Goal: Task Accomplishment & Management: Use online tool/utility

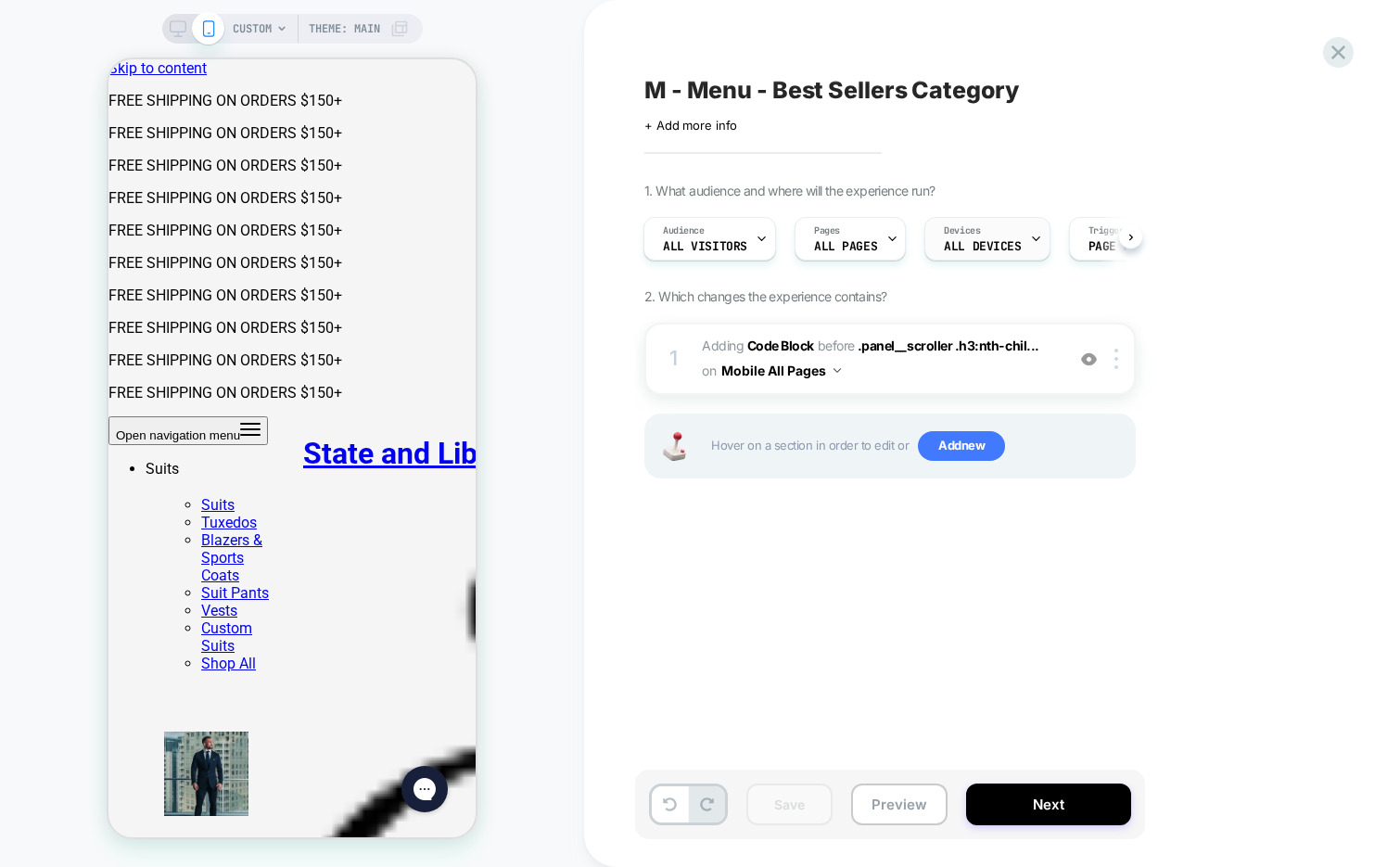
click at [1006, 247] on span "ALL DEVICES" at bounding box center [982, 246] width 77 height 13
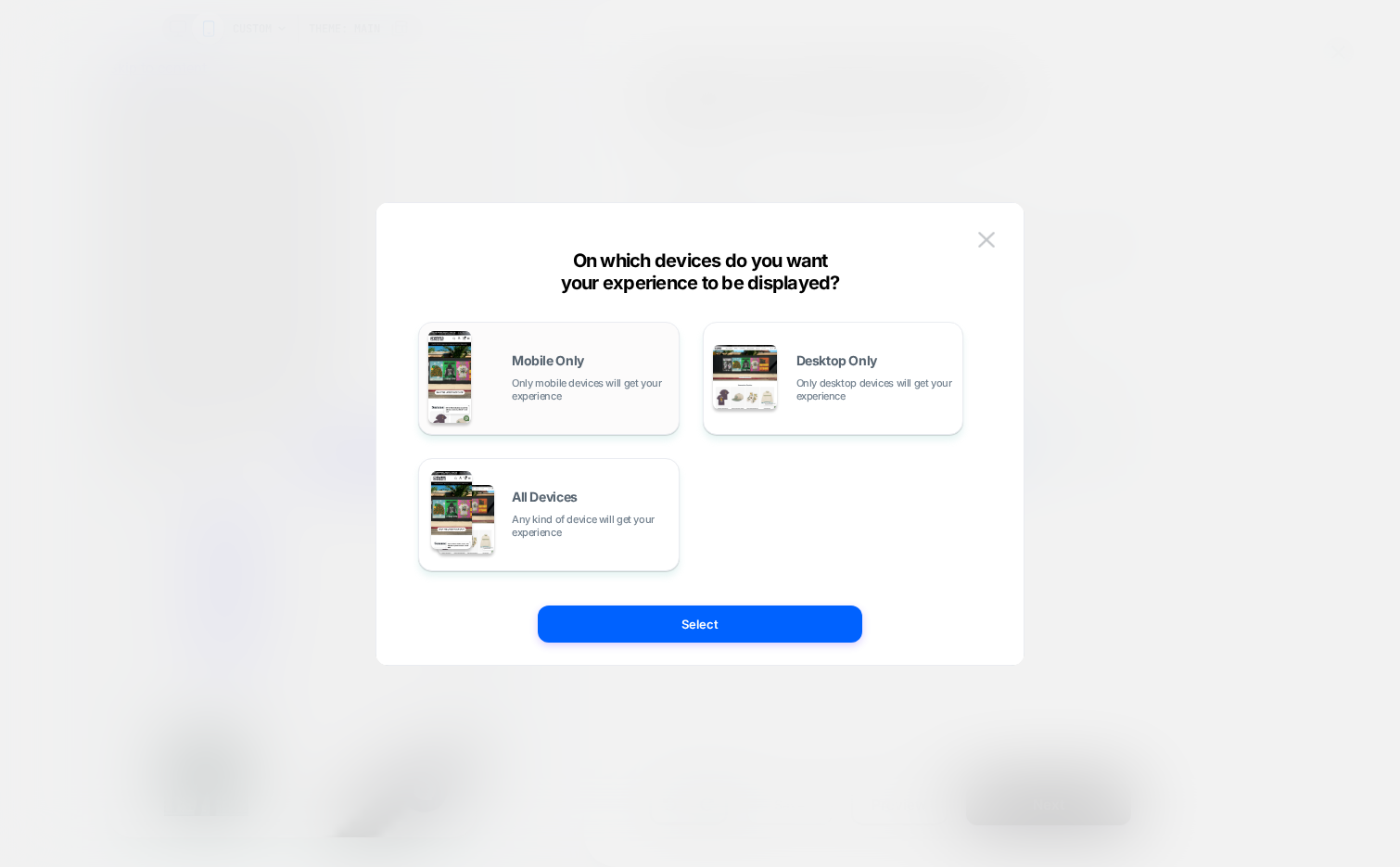
click at [568, 376] on span "Only mobile devices will get your experience" at bounding box center [591, 389] width 157 height 26
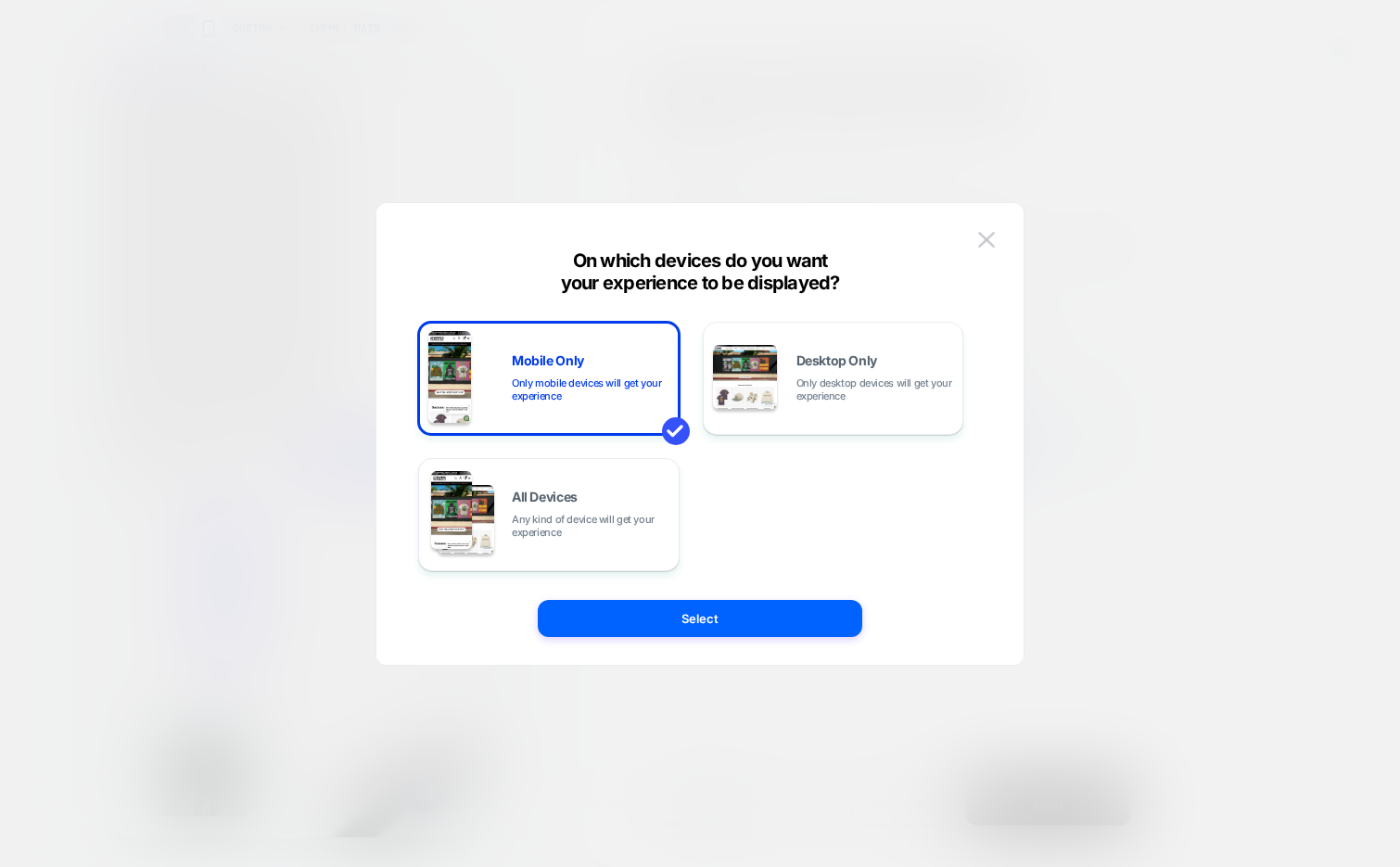
click at [581, 593] on div "Mobile Only Only mobile devices will get your experience Desktop Only Only desk…" at bounding box center [691, 434] width 592 height 388
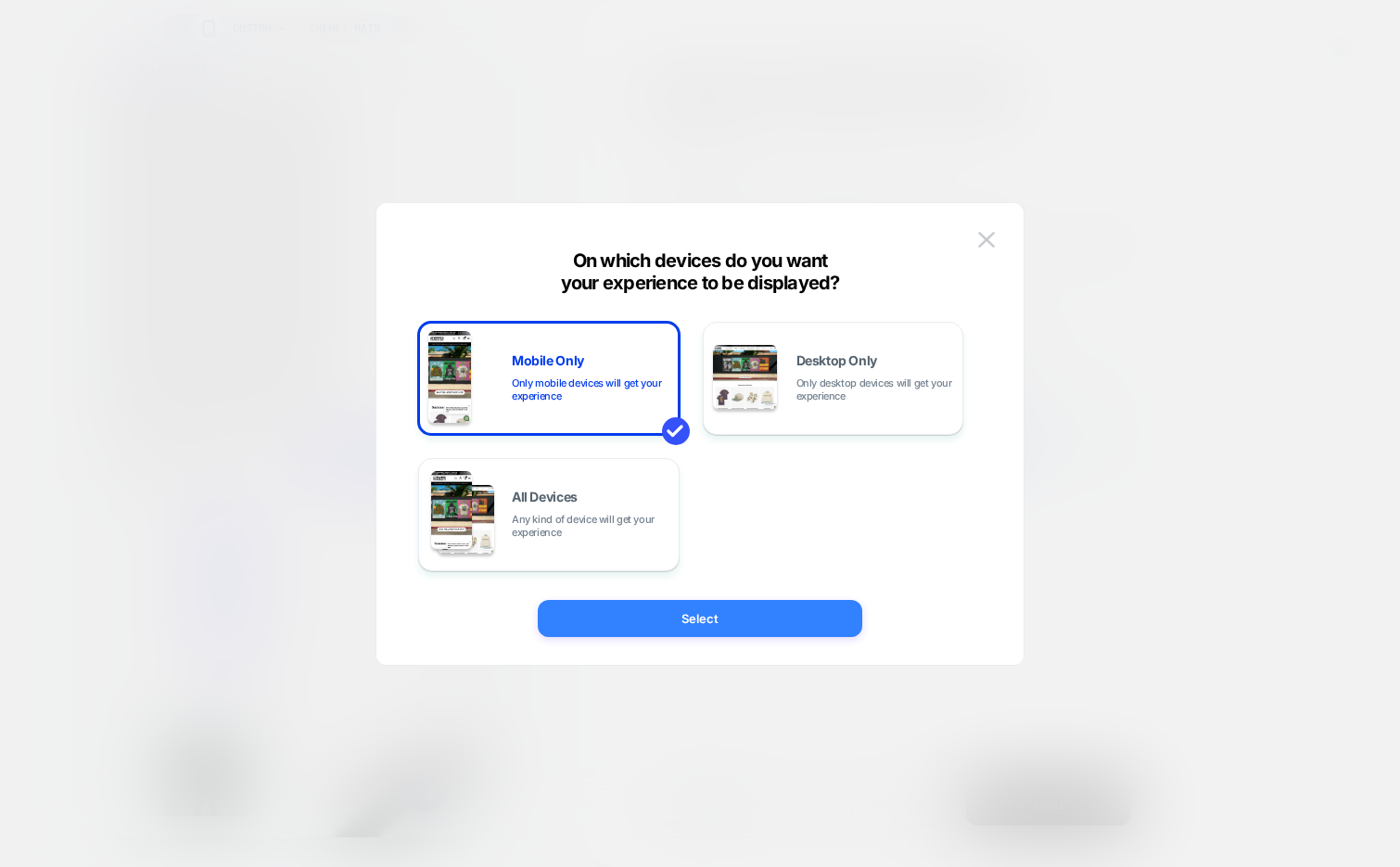
click at [588, 616] on button "Select" at bounding box center [700, 618] width 324 height 37
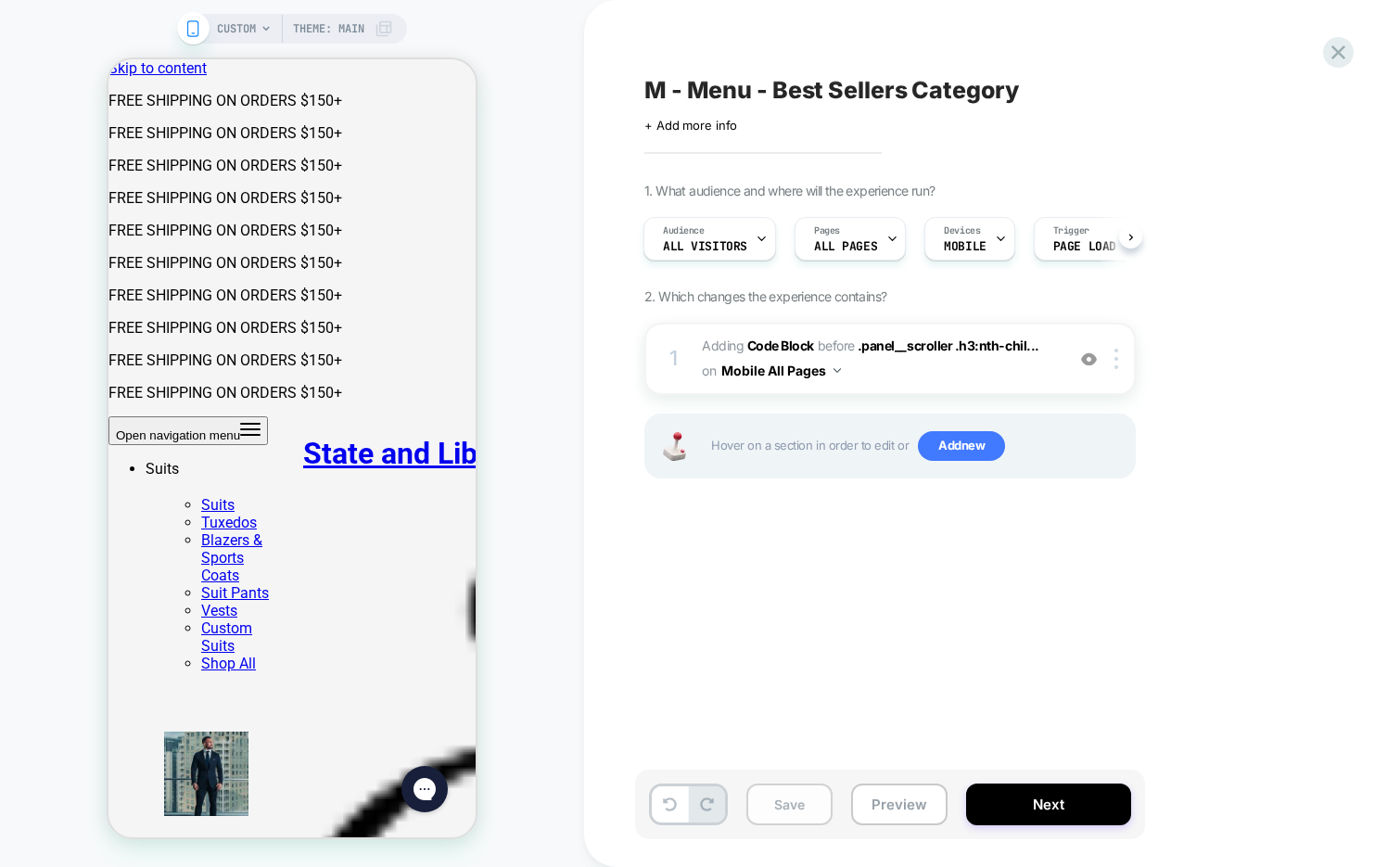
click at [792, 803] on button "Save" at bounding box center [789, 804] width 86 height 42
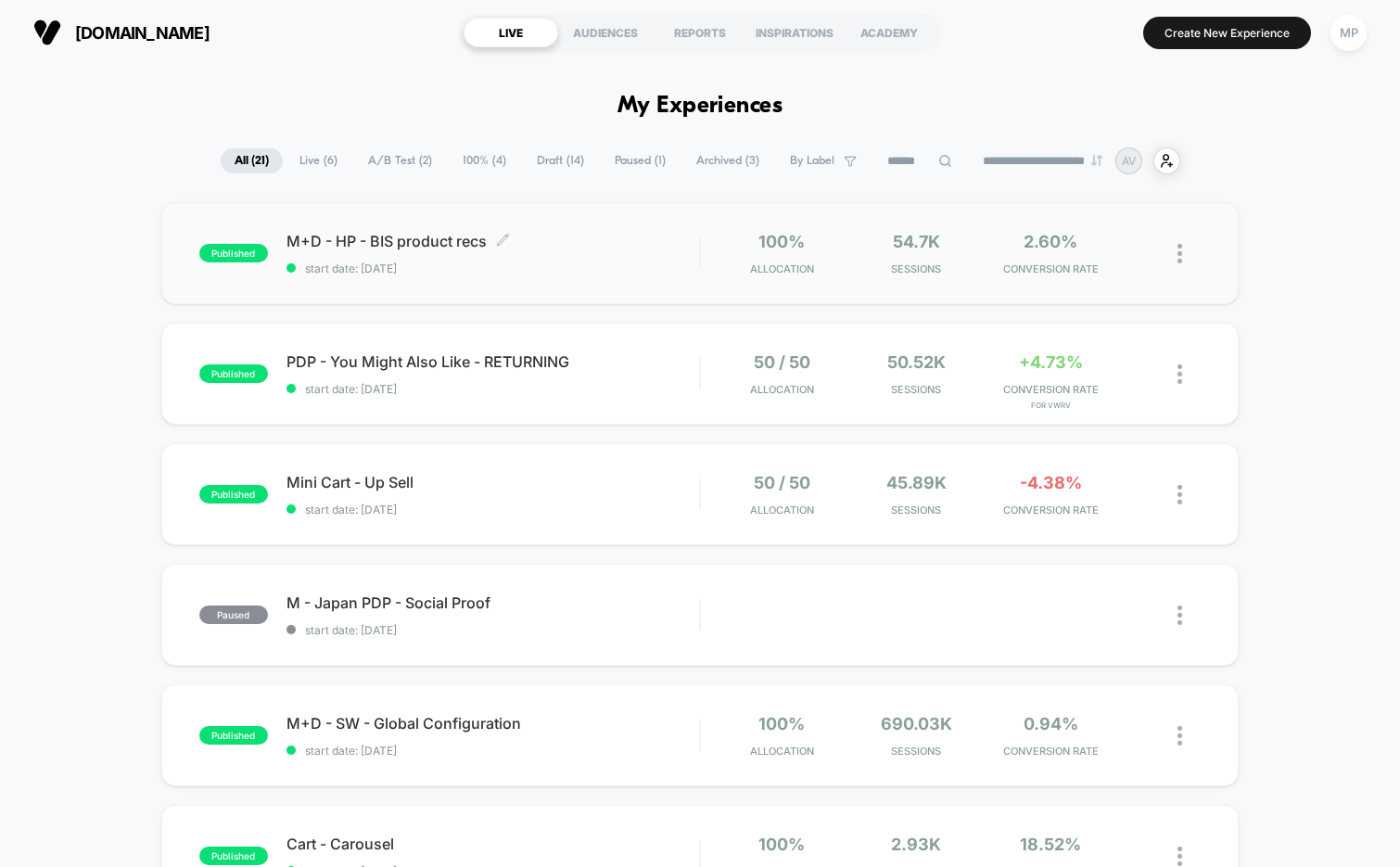
scroll to position [56, 0]
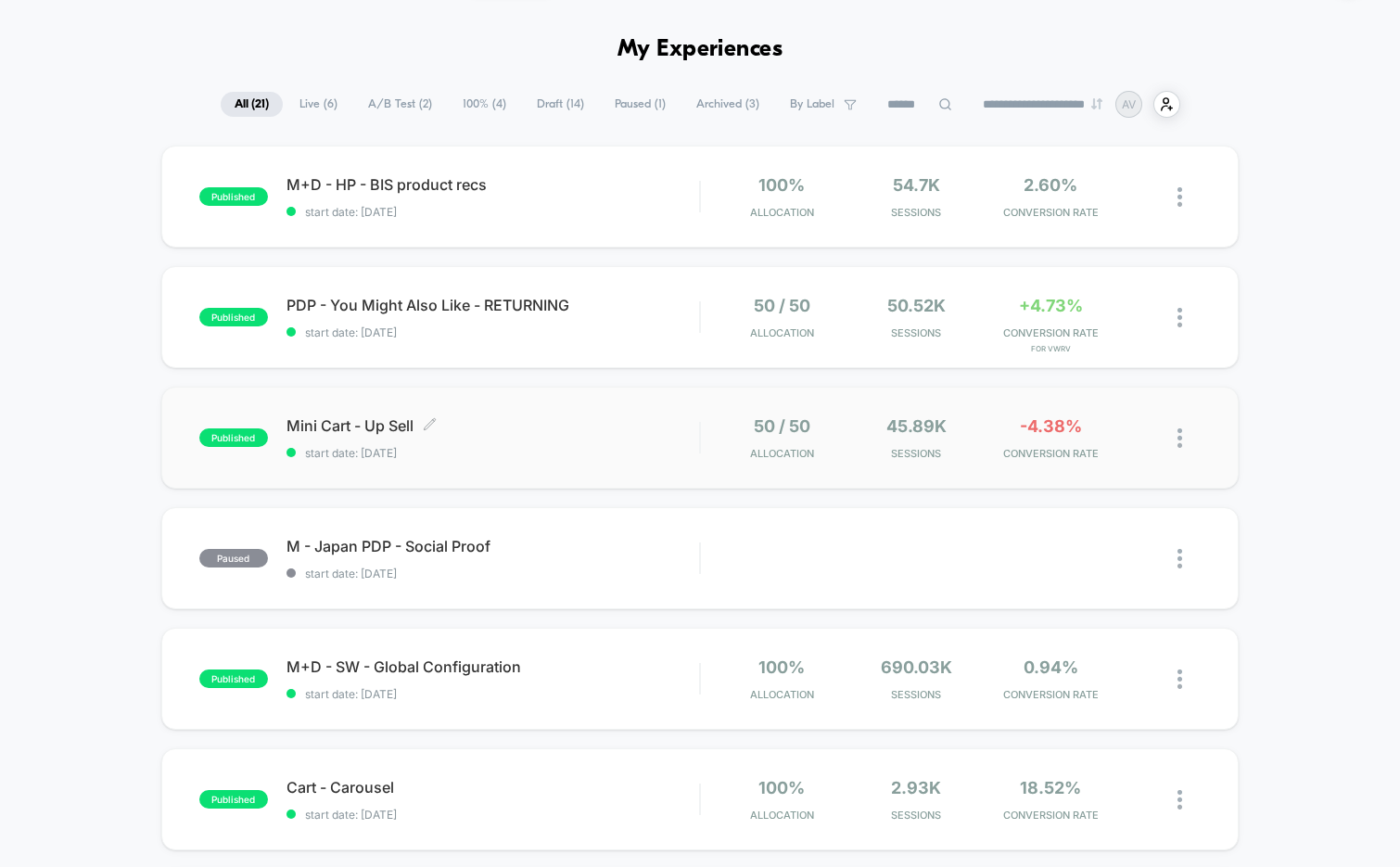
click at [507, 441] on div "Mini Cart - Up Sell Click to edit experience details Click to edit experience d…" at bounding box center [494, 437] width 414 height 44
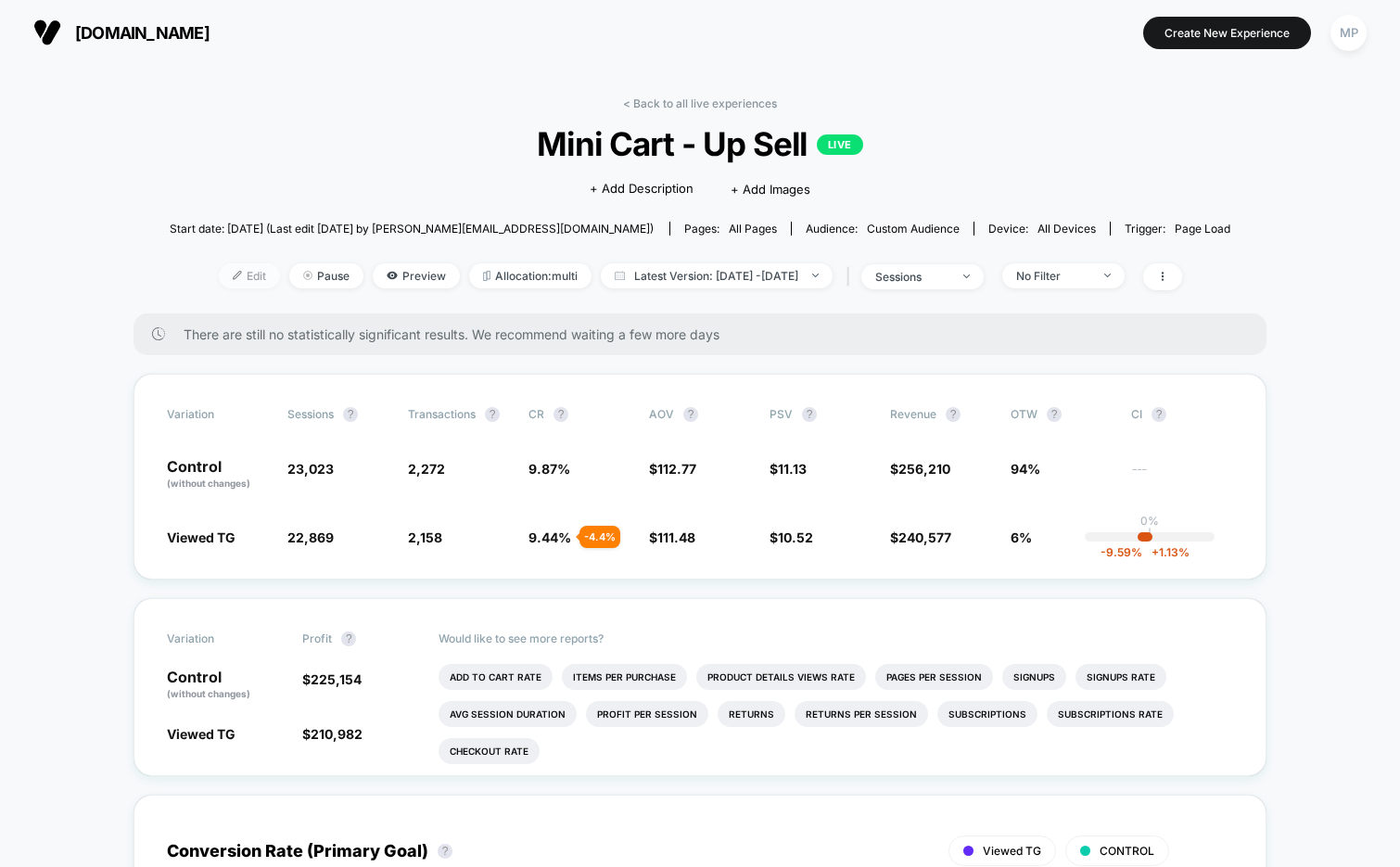
click at [223, 276] on span "Edit" at bounding box center [249, 276] width 61 height 25
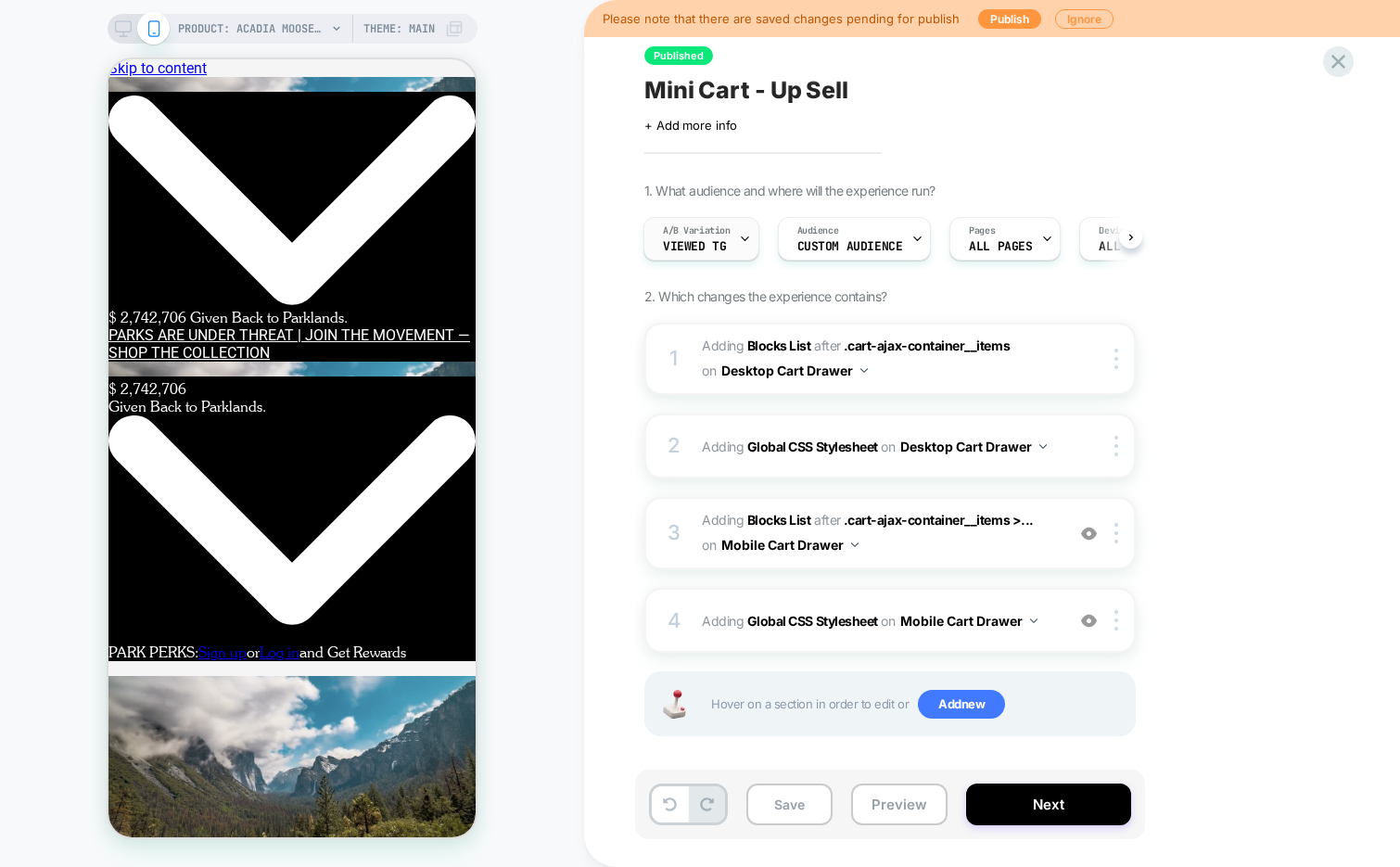
click at [742, 233] on icon at bounding box center [745, 239] width 12 height 12
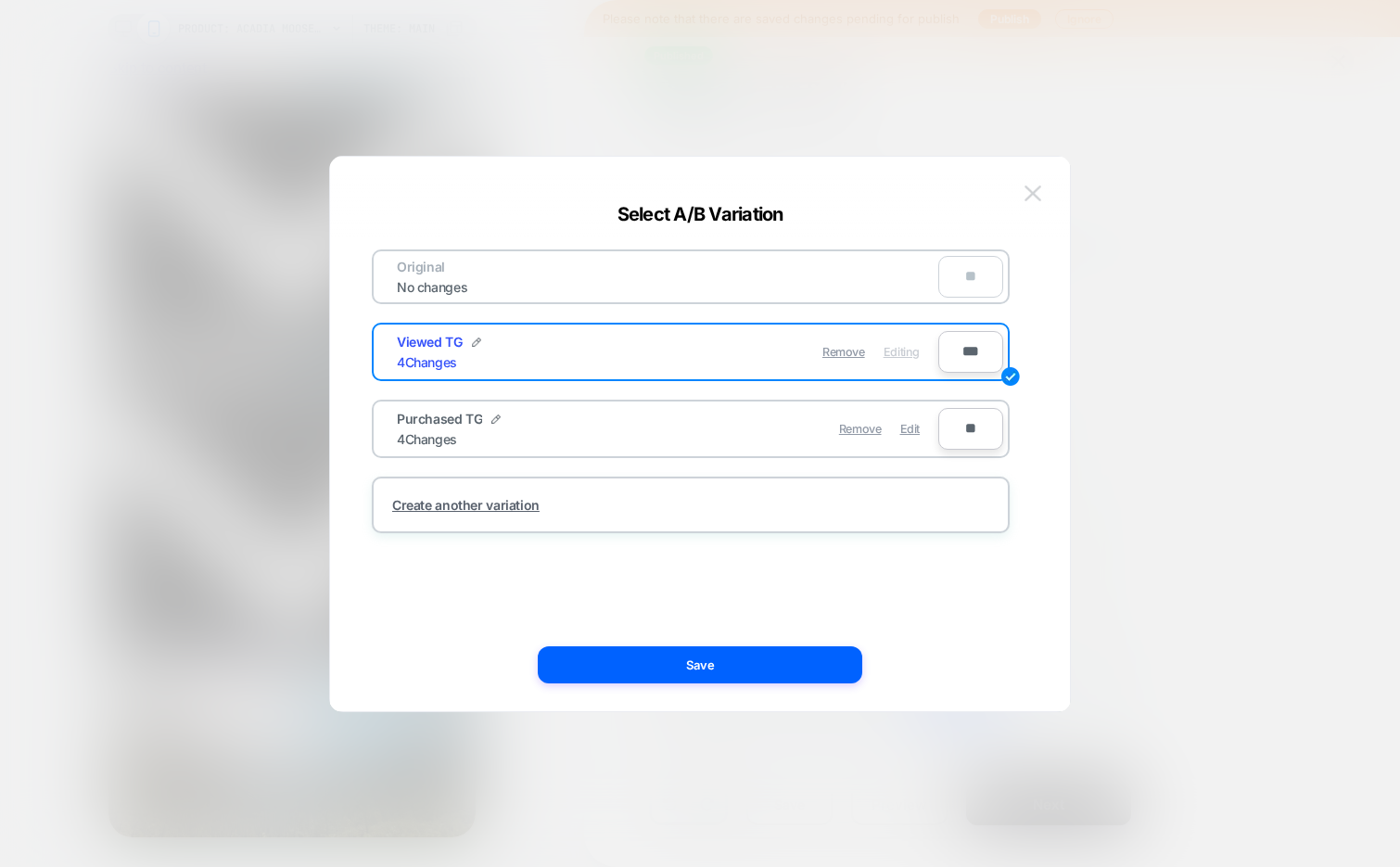
click at [1028, 198] on img at bounding box center [1033, 193] width 17 height 16
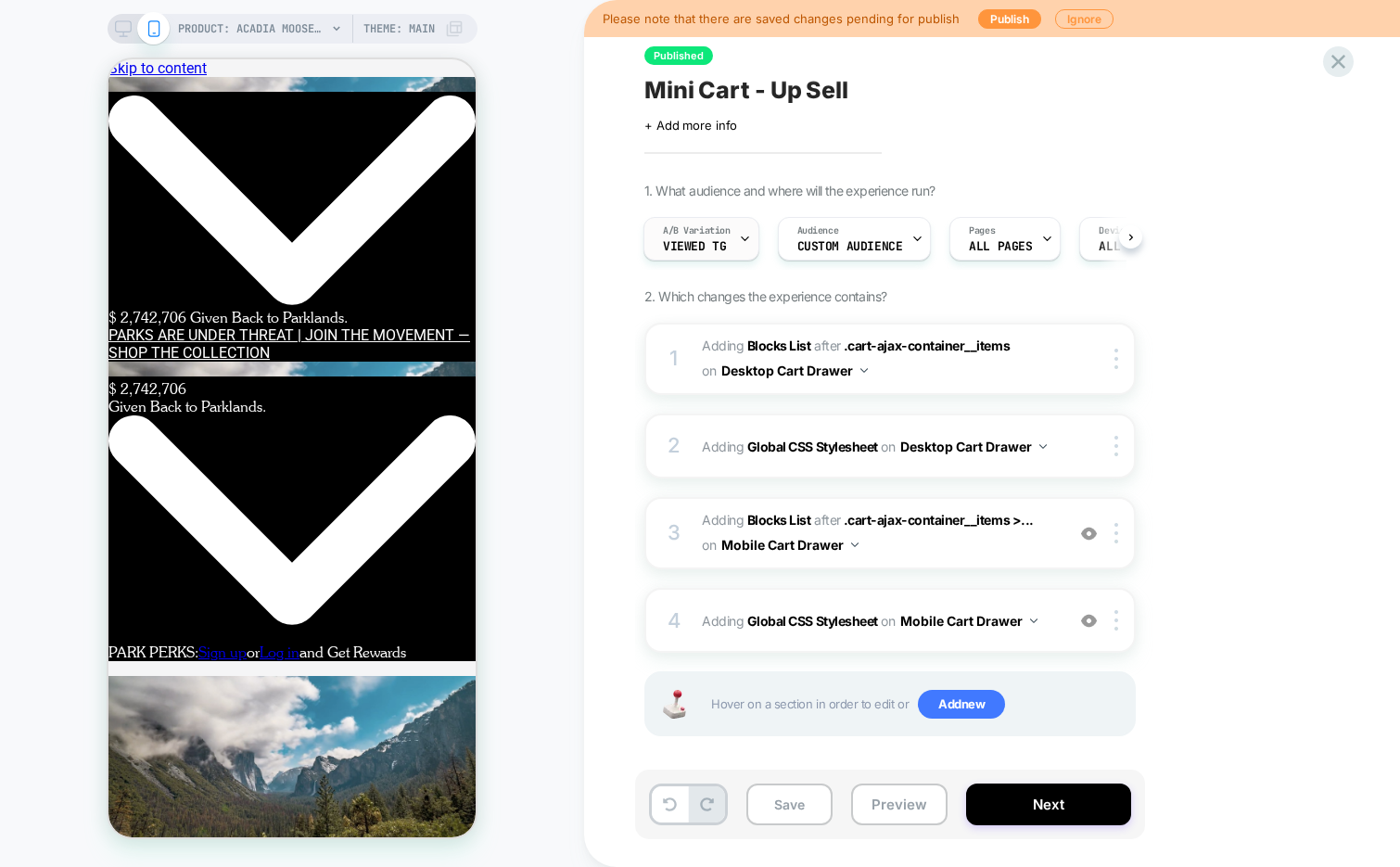
click at [743, 237] on icon at bounding box center [744, 239] width 7 height 4
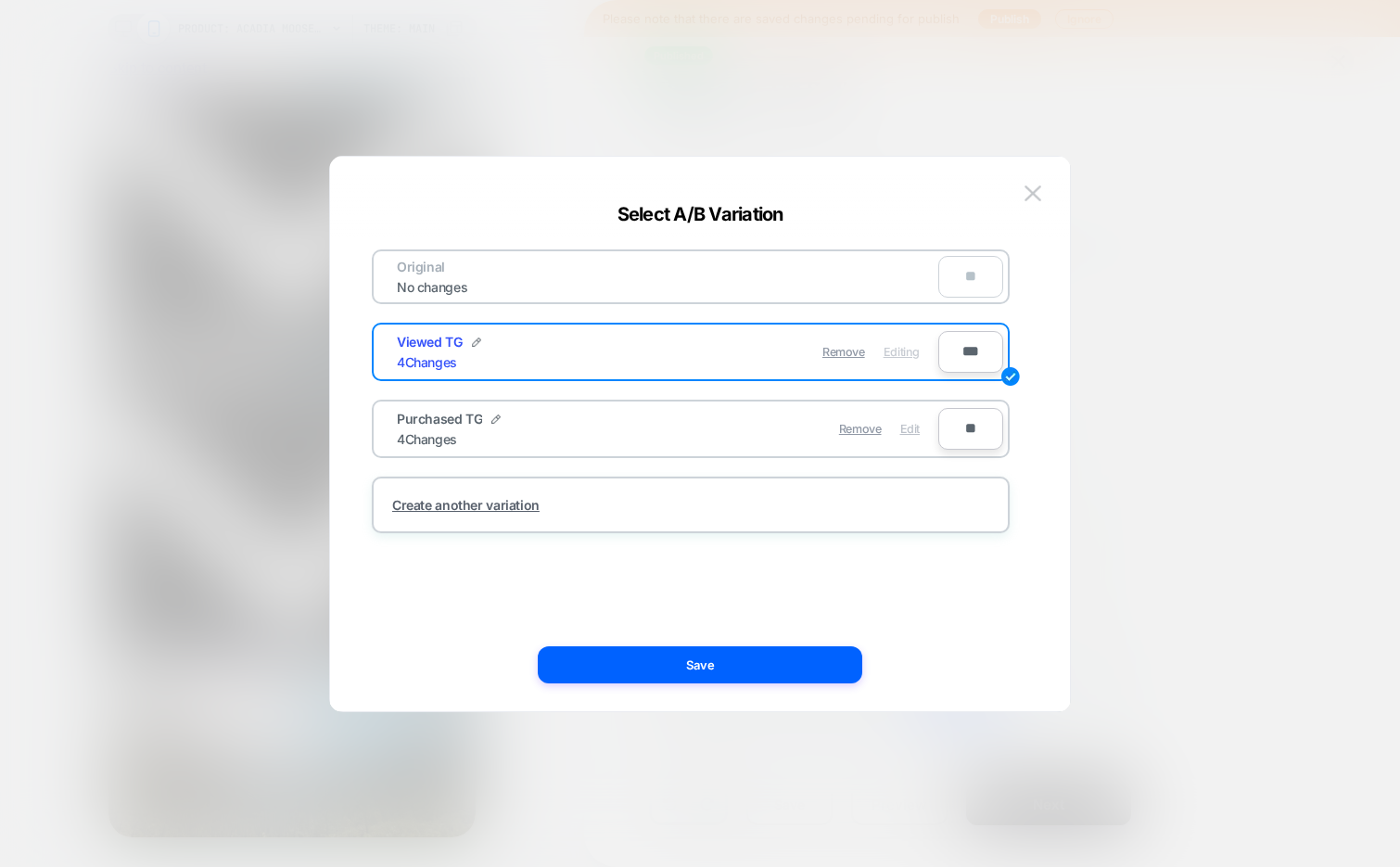
click at [912, 422] on span "Edit" at bounding box center [910, 429] width 19 height 14
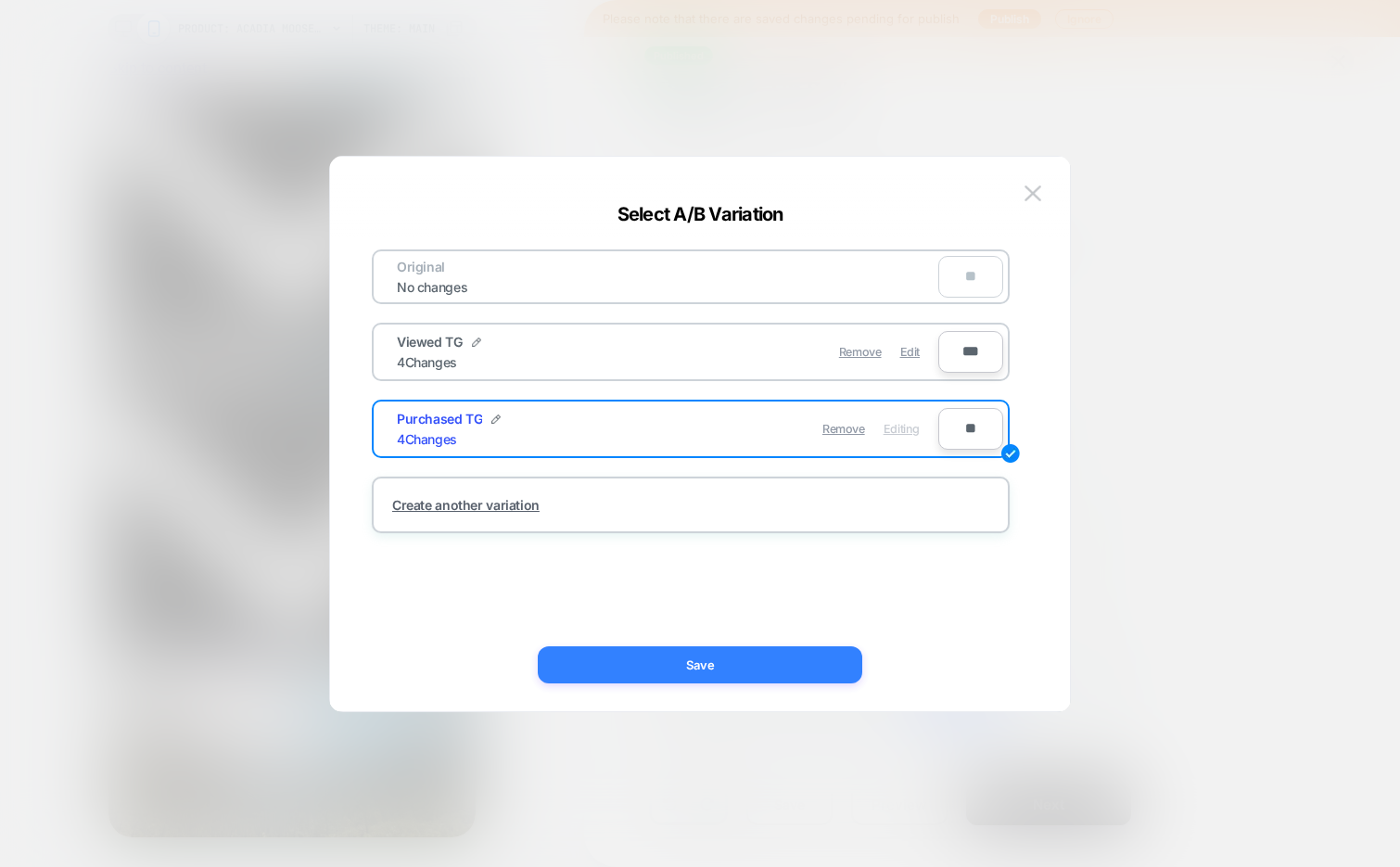
click at [759, 660] on button "Save" at bounding box center [700, 665] width 324 height 37
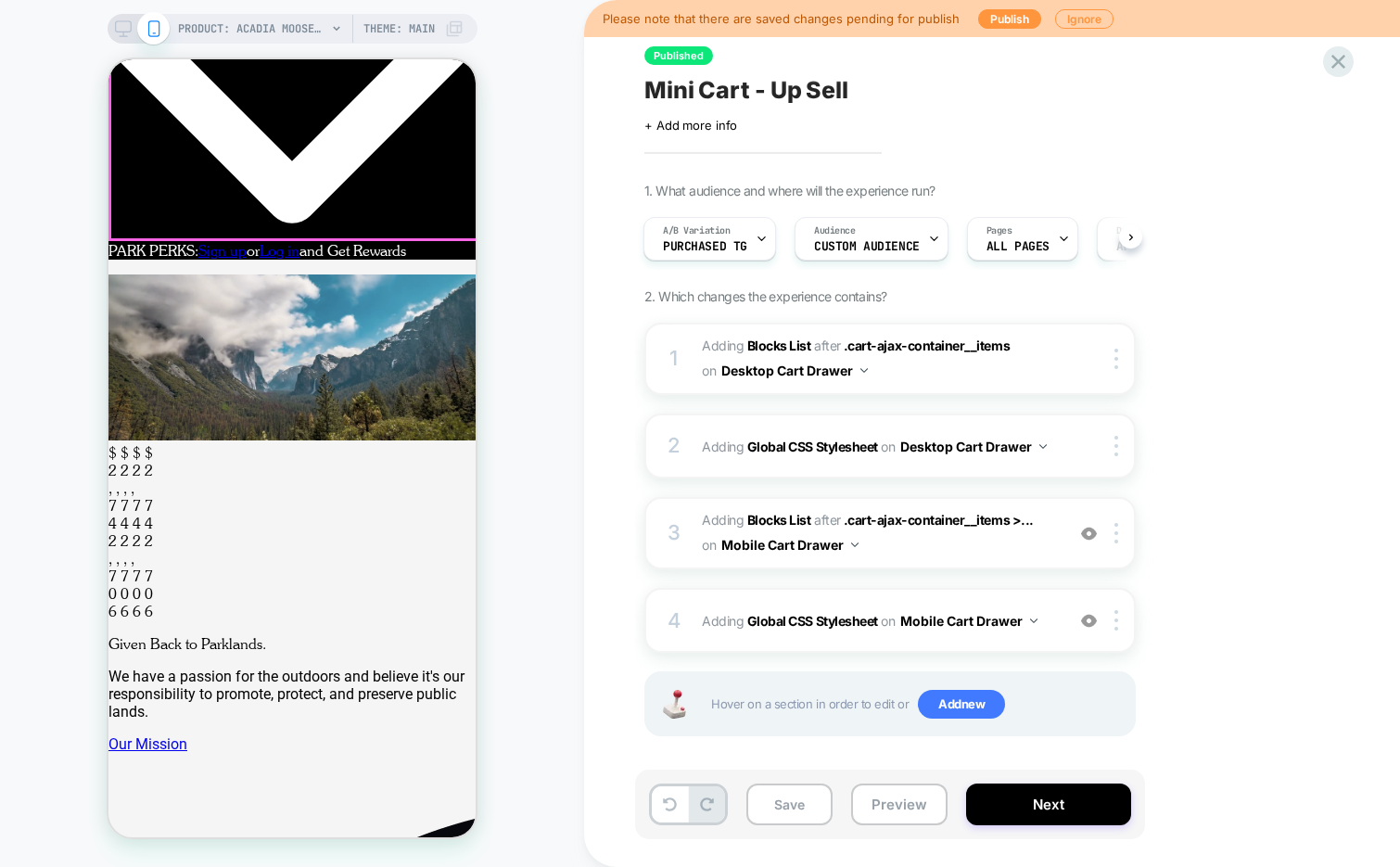
scroll to position [411, 0]
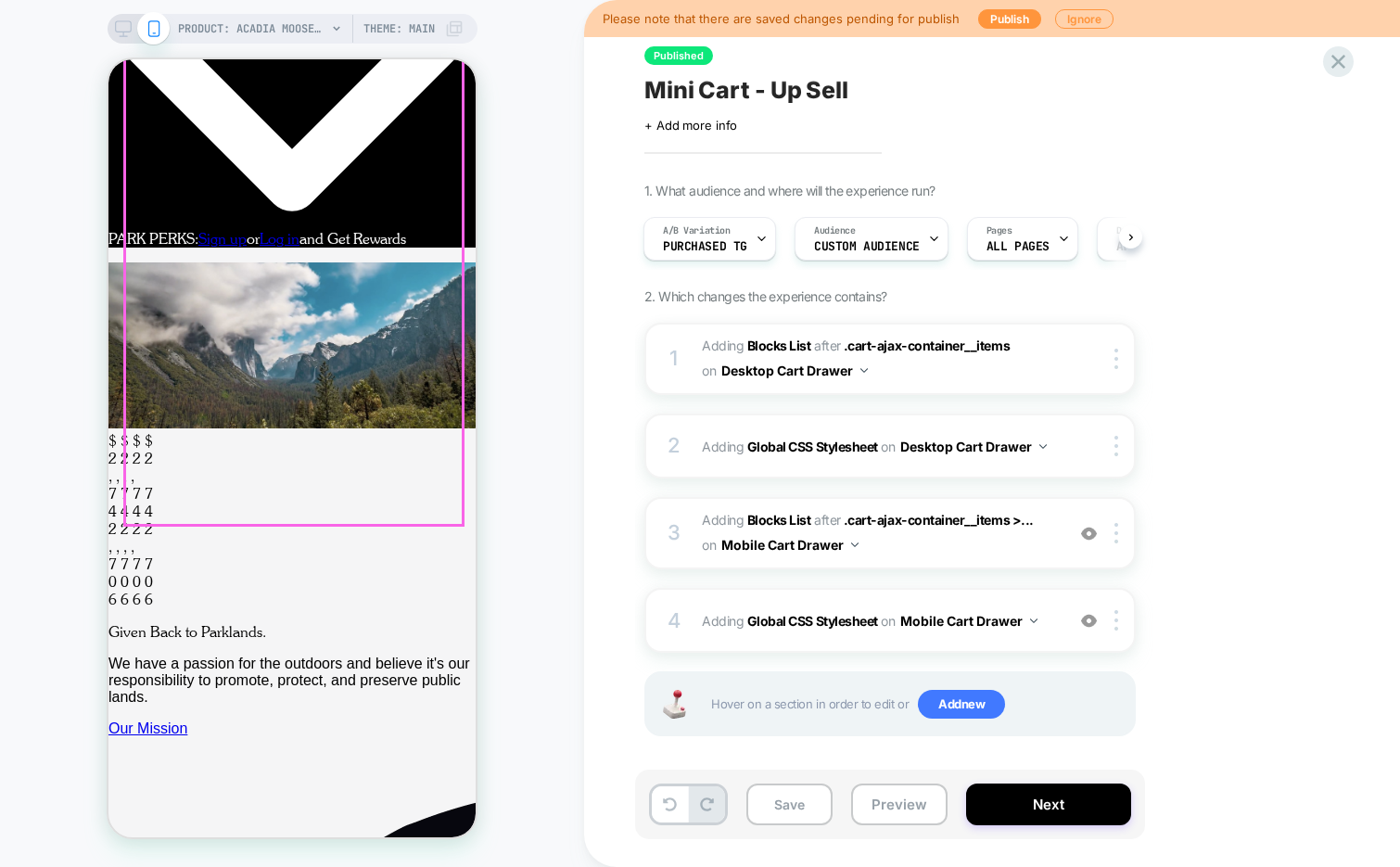
scroll to position [0, 0]
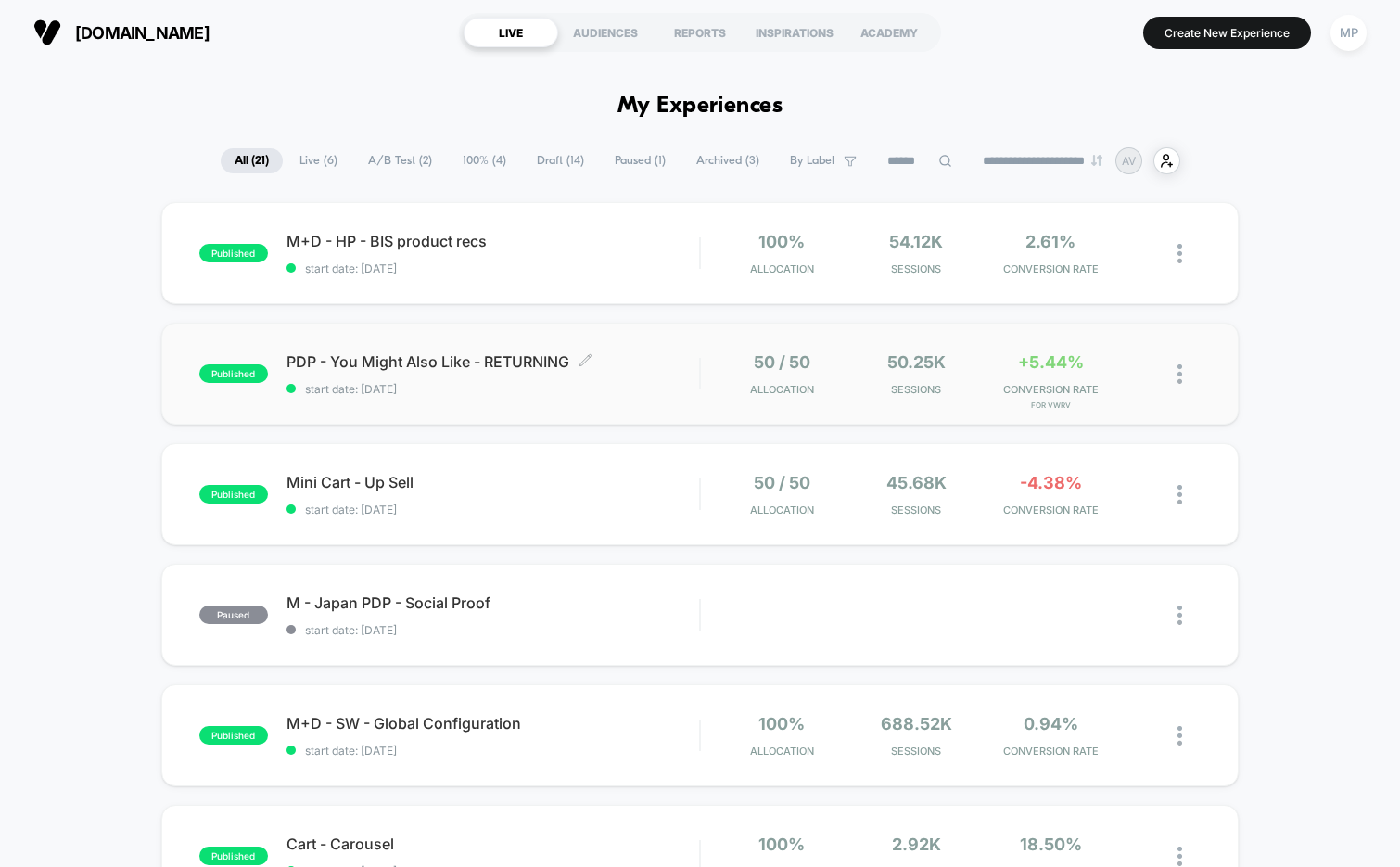
click at [544, 392] on span "start date: [DATE]" at bounding box center [494, 389] width 414 height 14
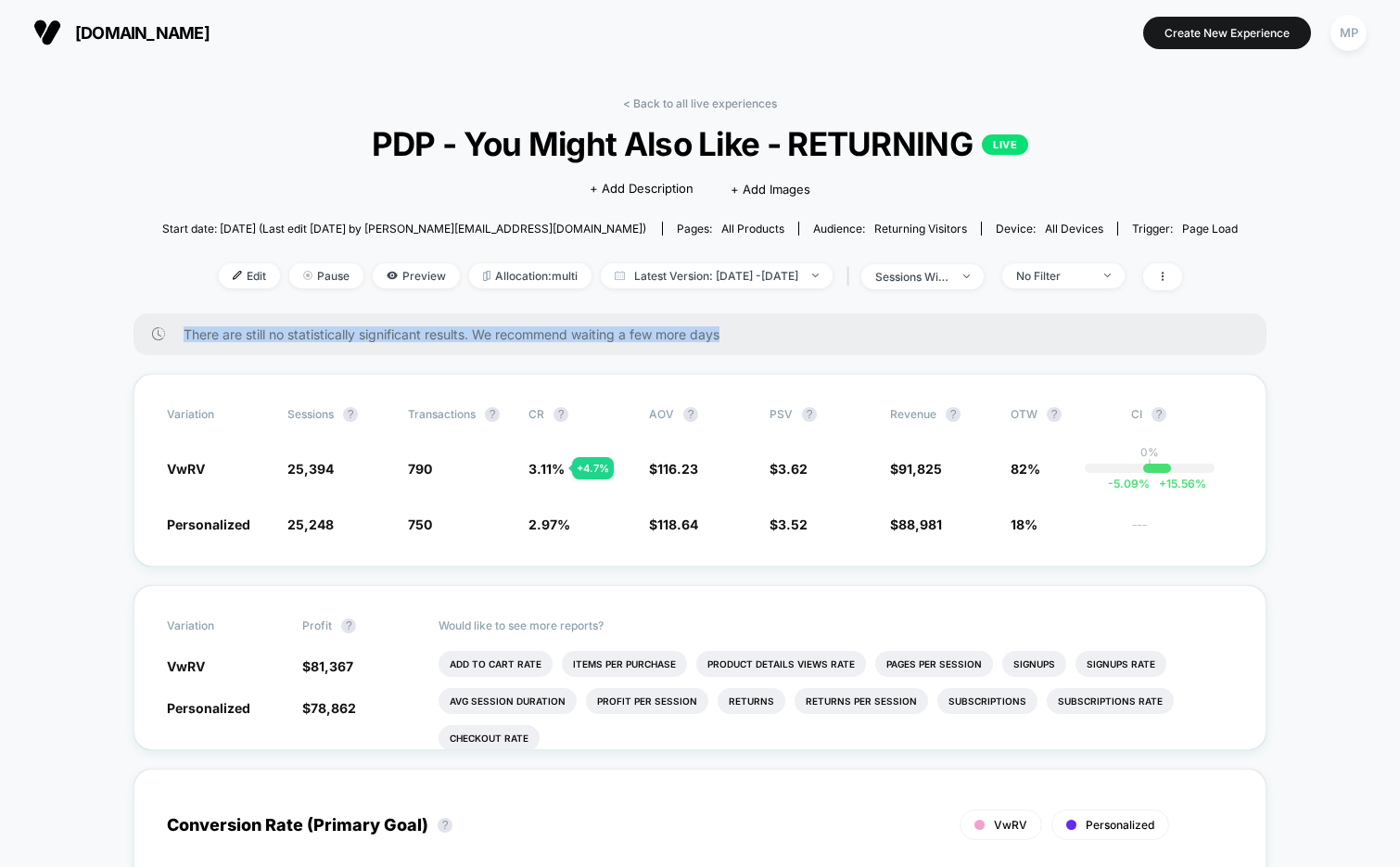
drag, startPoint x: 180, startPoint y: 335, endPoint x: 837, endPoint y: 343, distance: 657.0
click at [837, 343] on div "There are still no statistically significant results. We recommend waiting a fe…" at bounding box center [700, 334] width 1133 height 42
click at [683, 97] on link "< Back to all live experiences" at bounding box center [700, 103] width 154 height 14
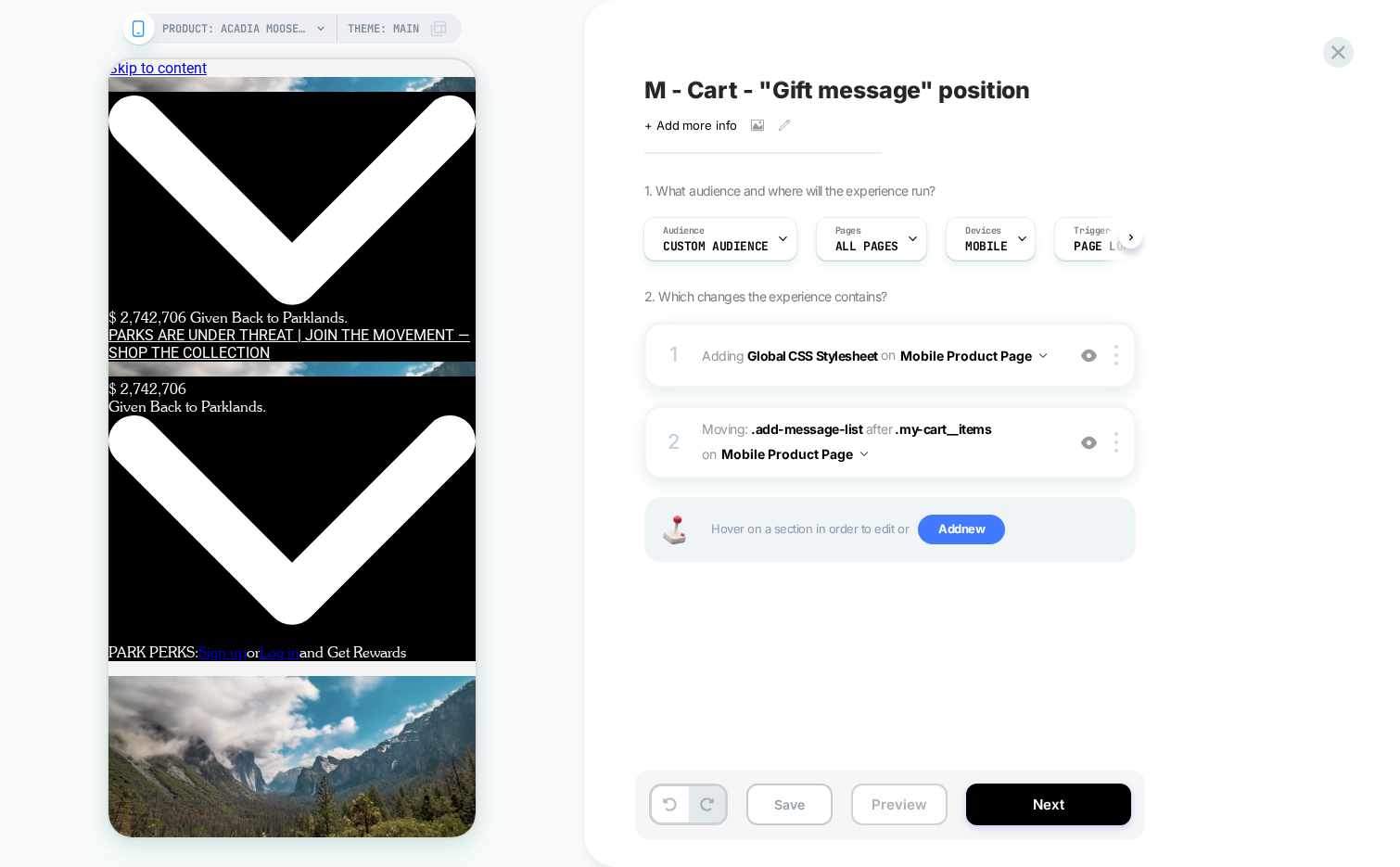
click at [892, 811] on button "Preview" at bounding box center [899, 804] width 96 height 42
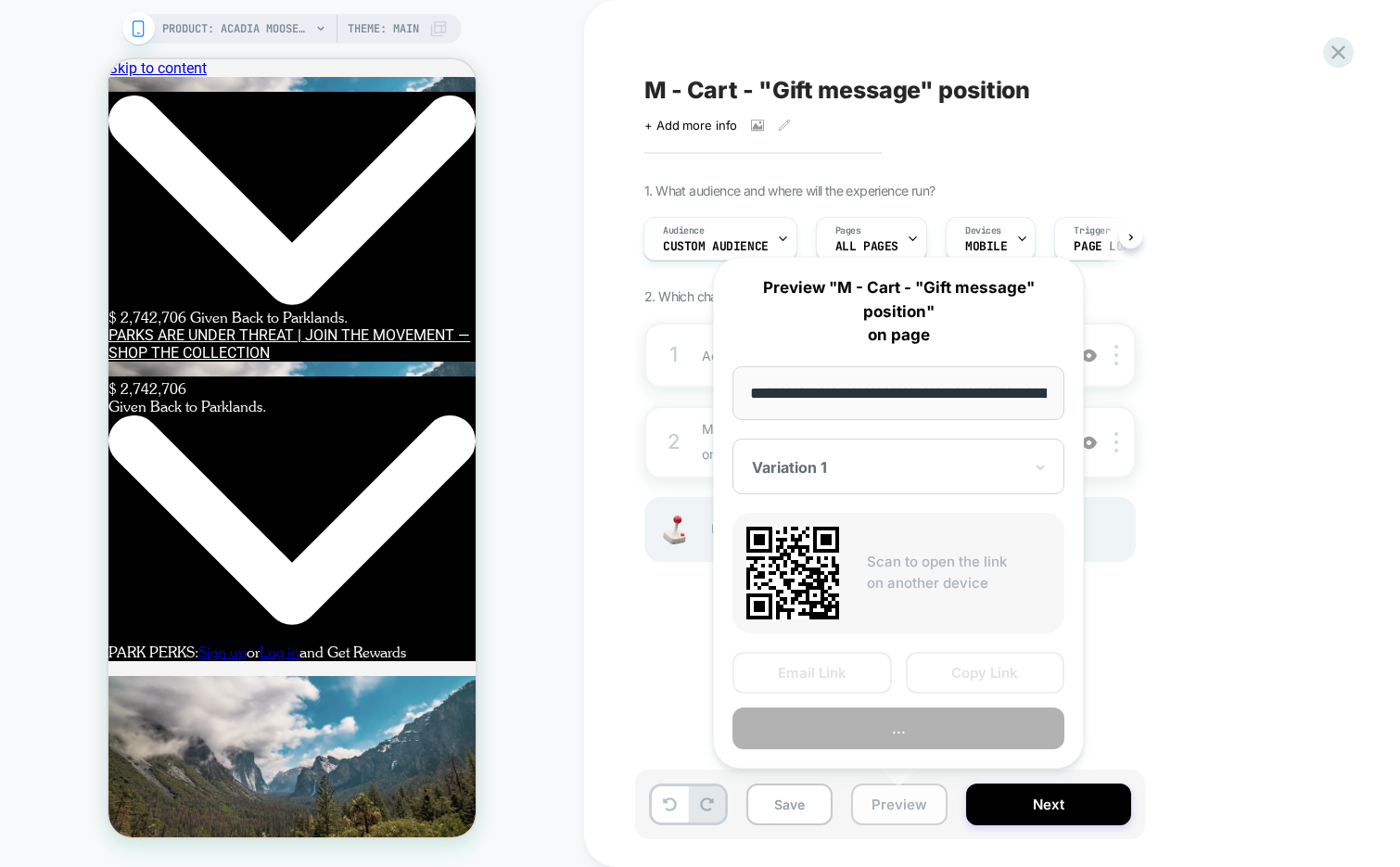
scroll to position [0, 374]
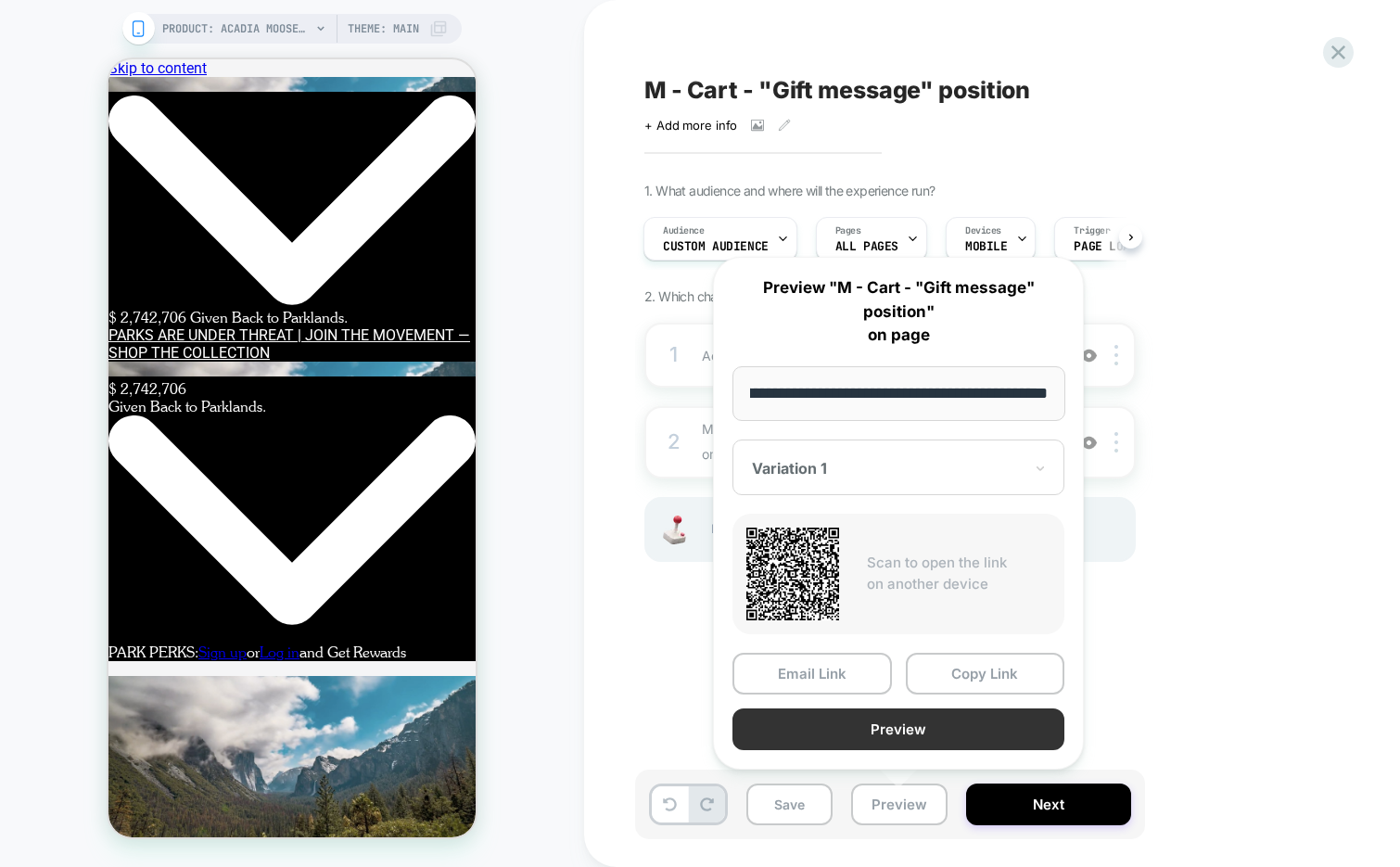
click at [893, 733] on button "Preview" at bounding box center [899, 729] width 332 height 42
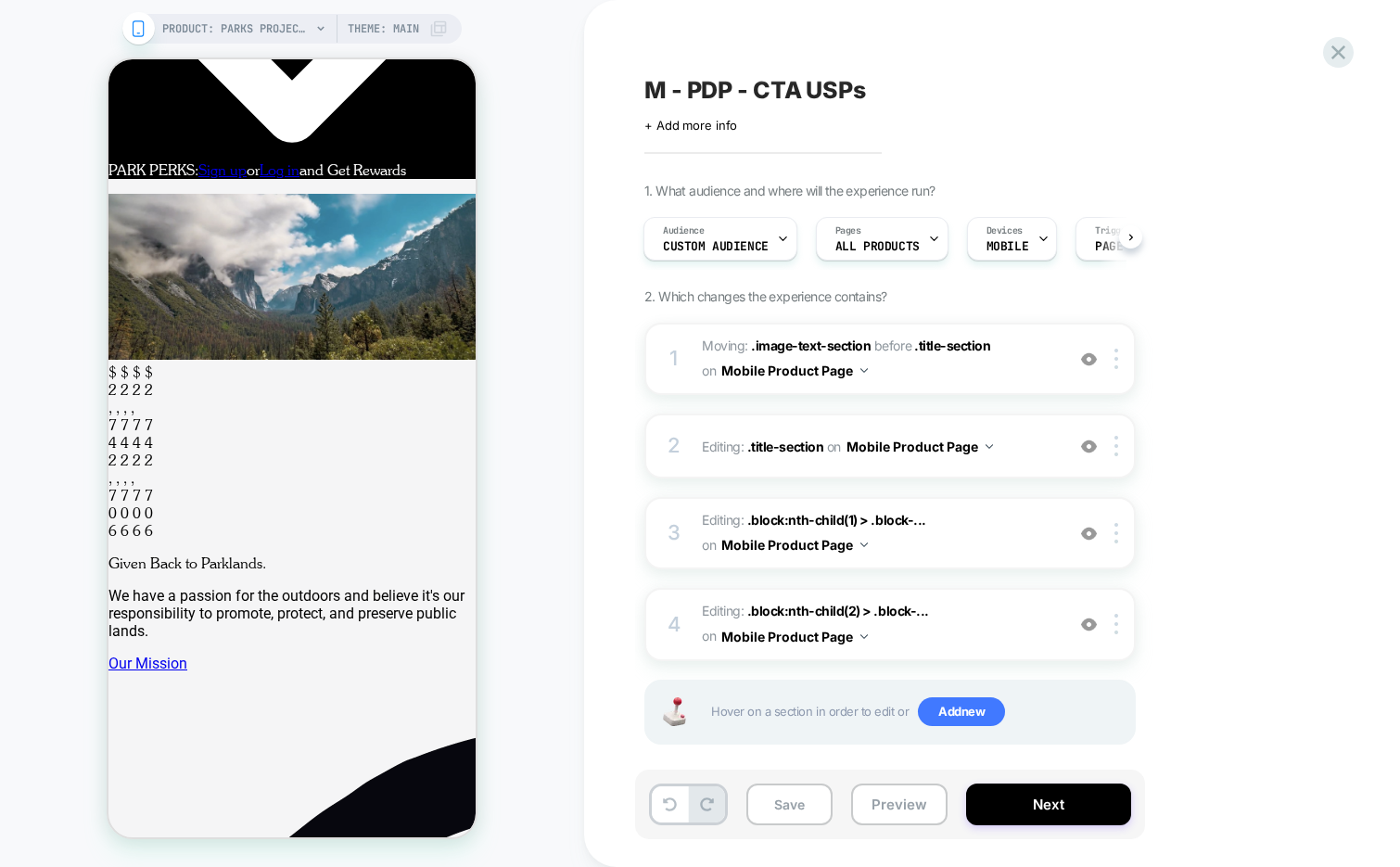
scroll to position [521, 0]
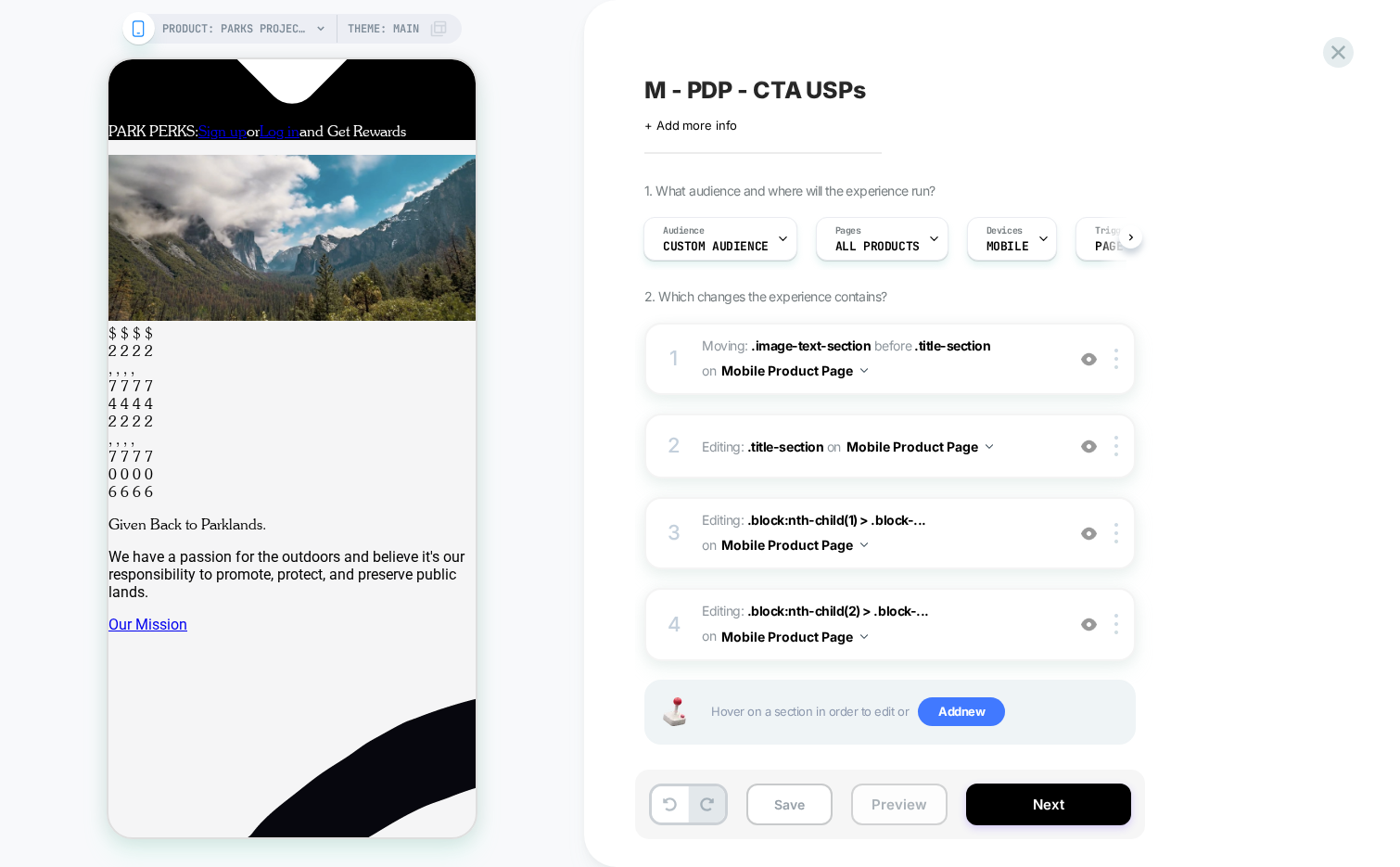
click at [900, 807] on button "Preview" at bounding box center [899, 804] width 96 height 42
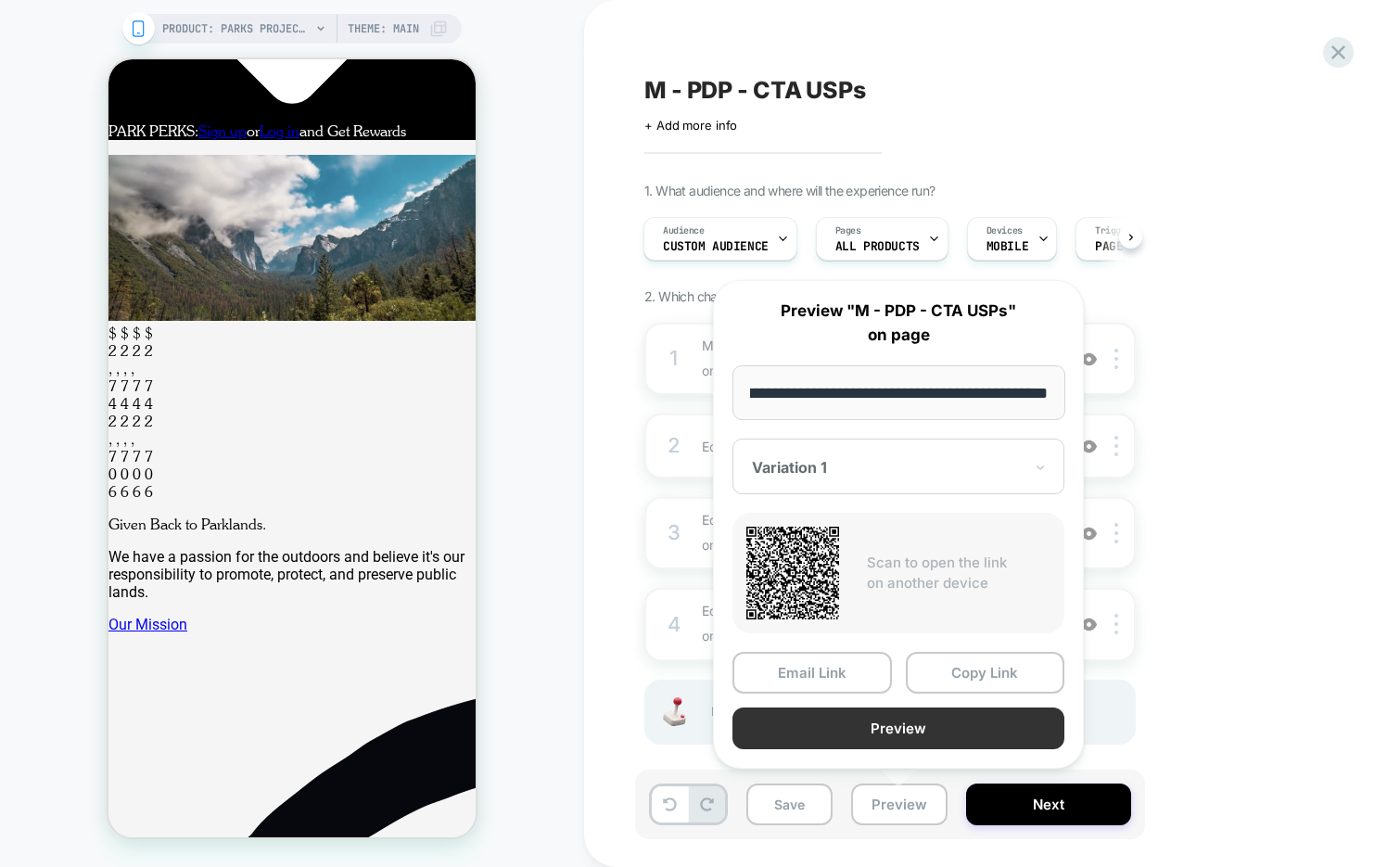
scroll to position [0, 0]
click at [939, 719] on button "Preview" at bounding box center [899, 728] width 332 height 42
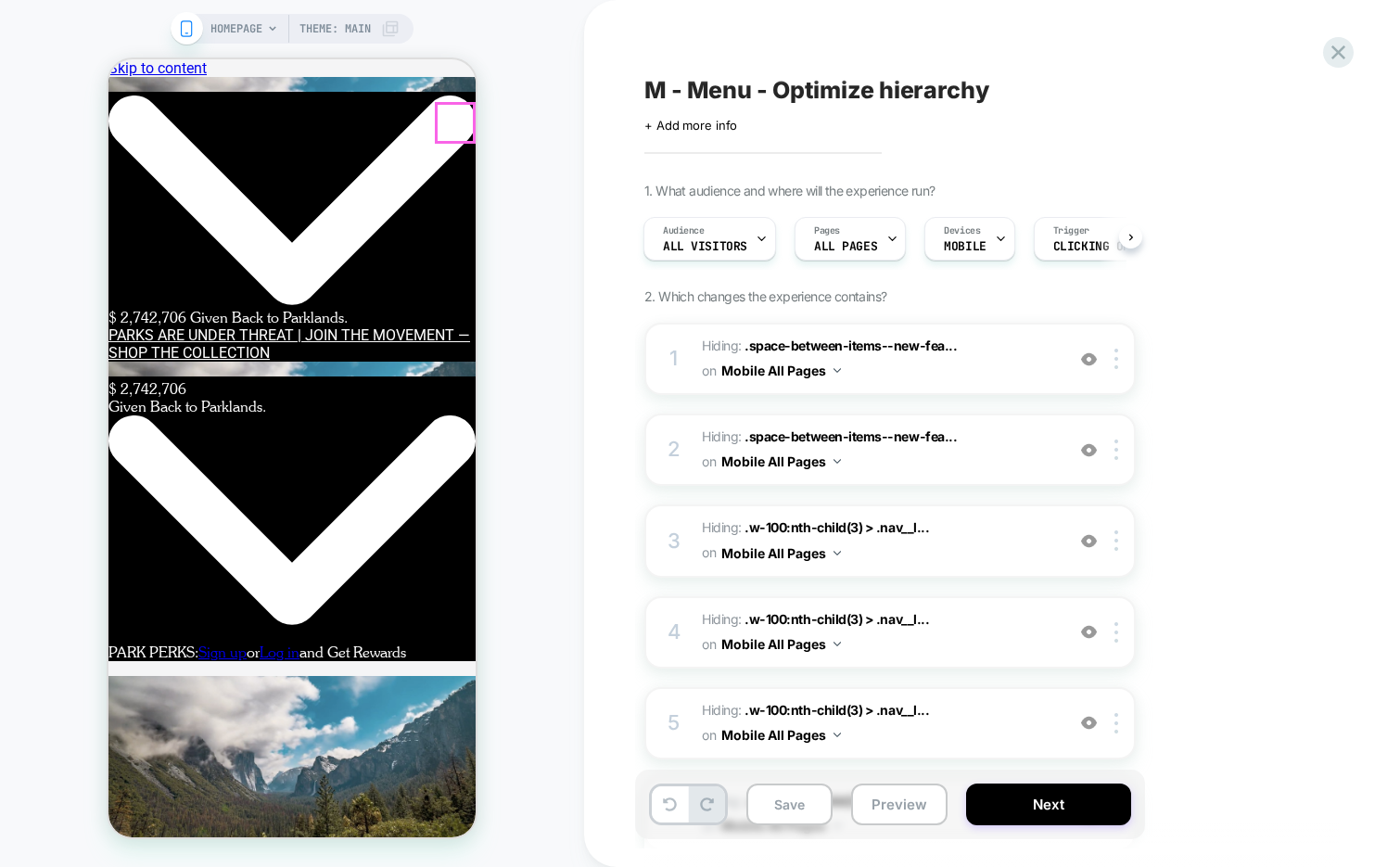
click at [1089, 359] on img at bounding box center [1089, 360] width 16 height 16
click at [1086, 449] on img at bounding box center [1089, 450] width 16 height 16
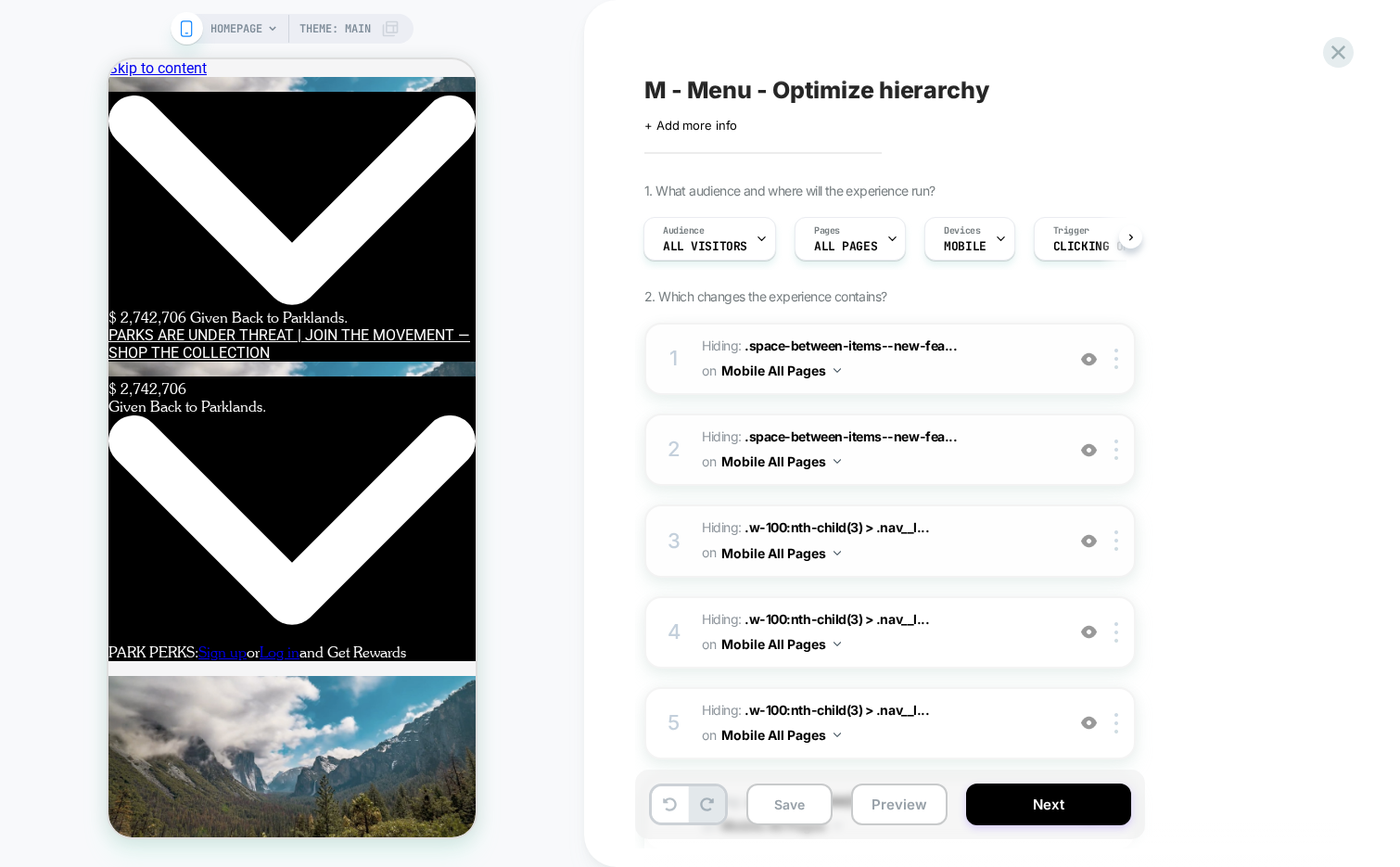
click at [1087, 537] on img at bounding box center [1089, 541] width 16 height 16
click at [1089, 630] on img at bounding box center [1089, 632] width 16 height 16
click at [1092, 723] on img at bounding box center [1089, 723] width 16 height 16
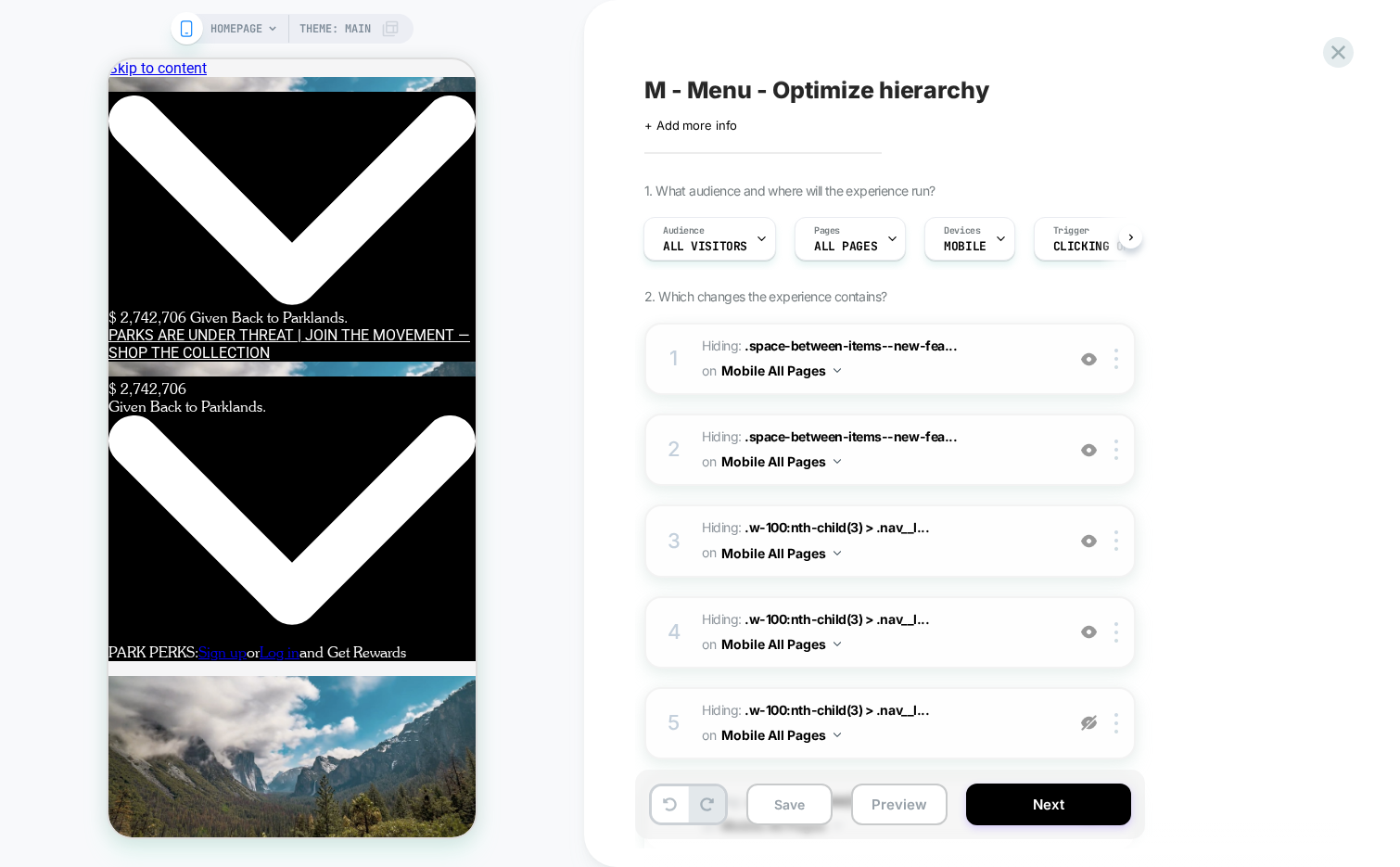
click at [1092, 723] on img at bounding box center [1089, 723] width 16 height 16
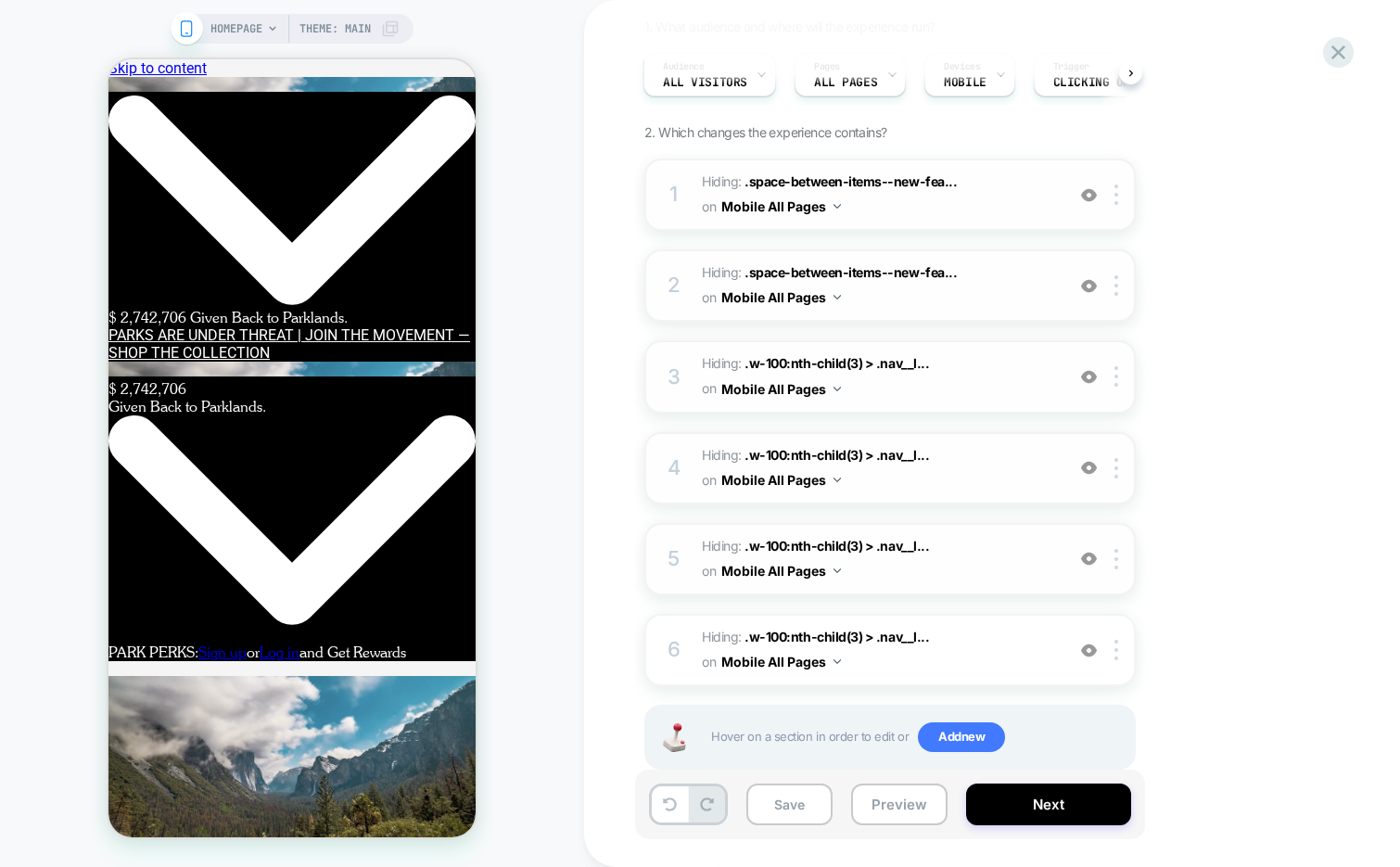
scroll to position [205, 0]
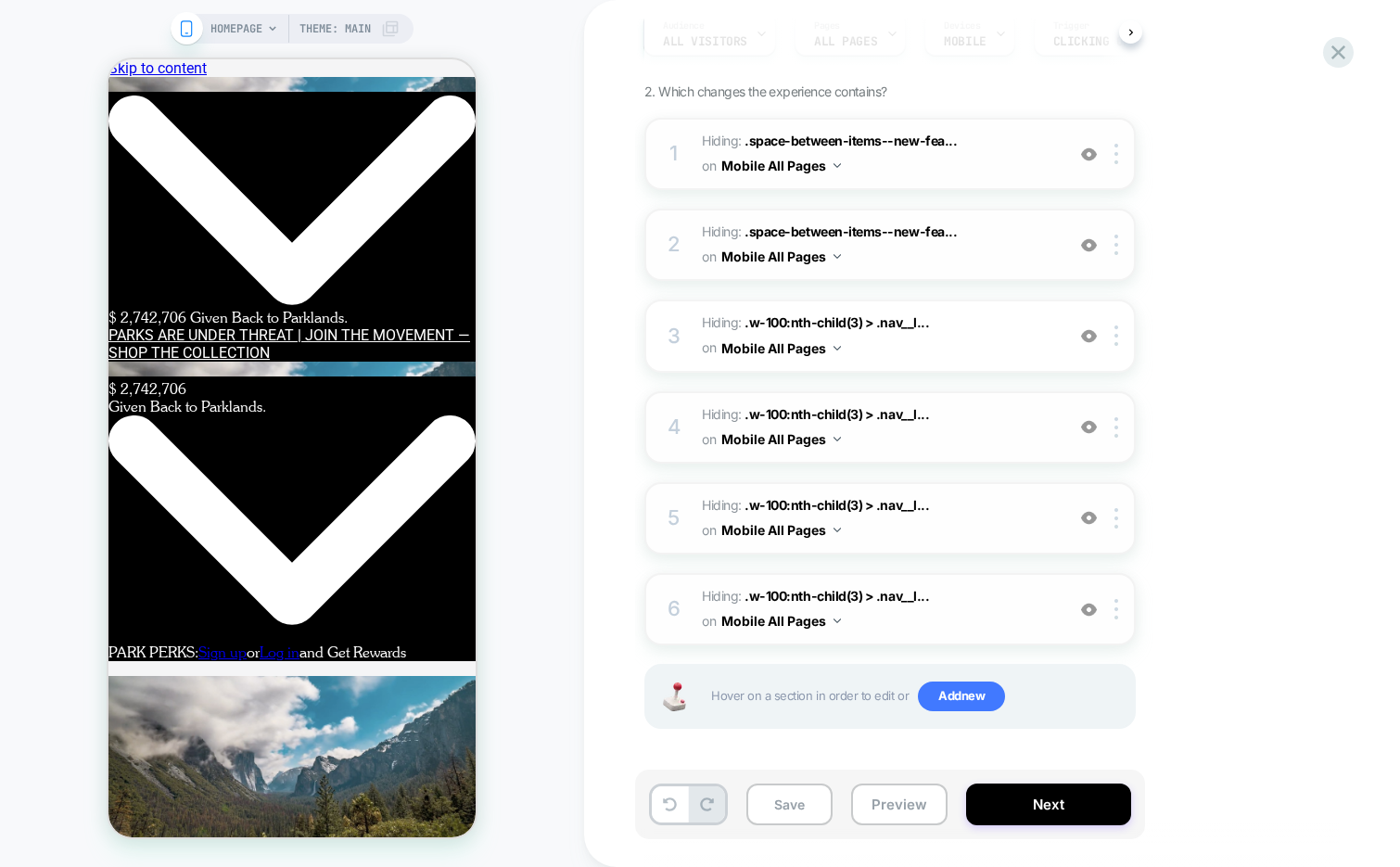
click at [1084, 603] on img at bounding box center [1089, 609] width 16 height 16
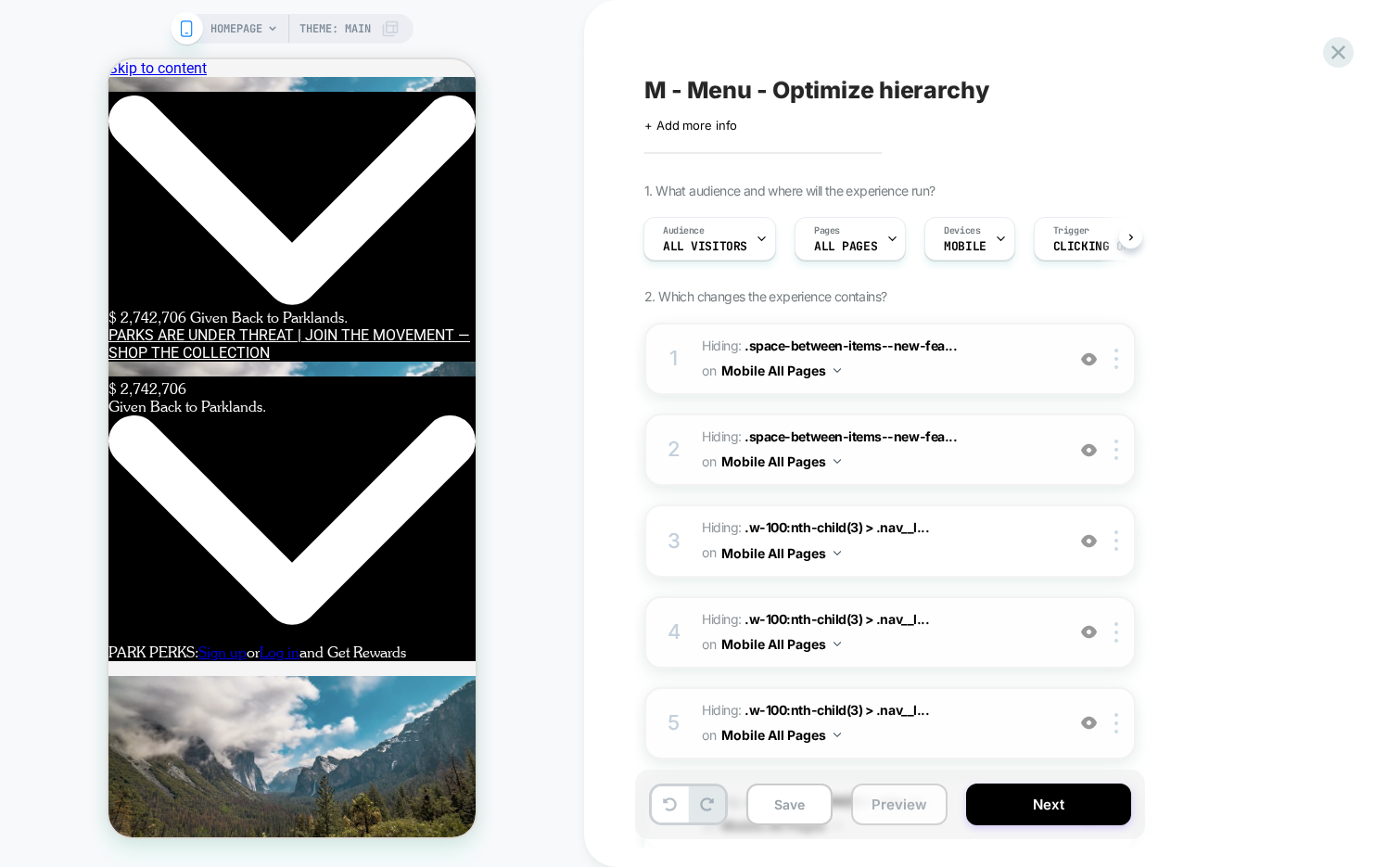
click at [914, 797] on button "Preview" at bounding box center [899, 804] width 96 height 42
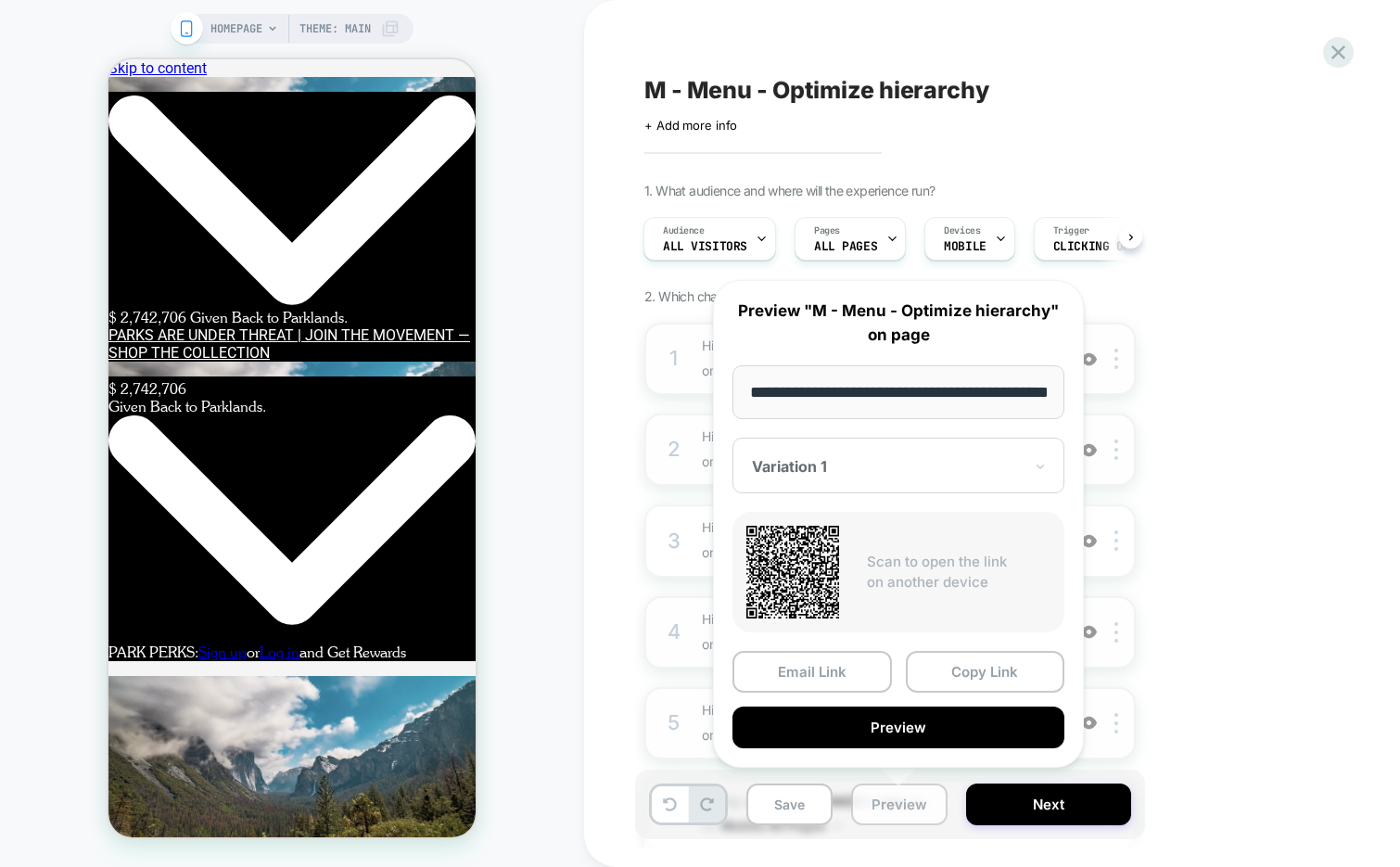
scroll to position [0, 64]
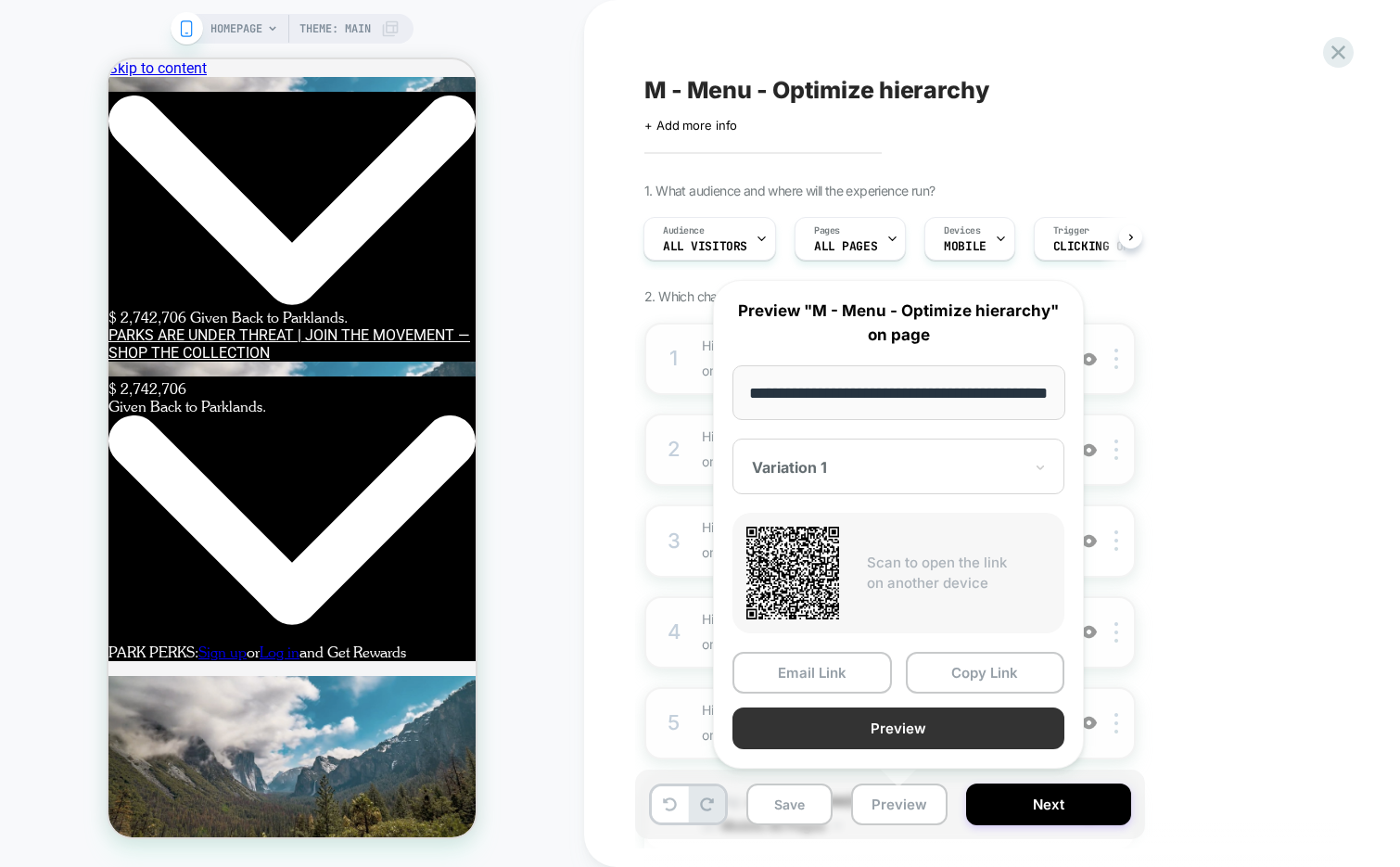
click at [920, 721] on button "Preview" at bounding box center [899, 728] width 332 height 42
